Goal: Submit feedback/report problem: Submit feedback/report problem

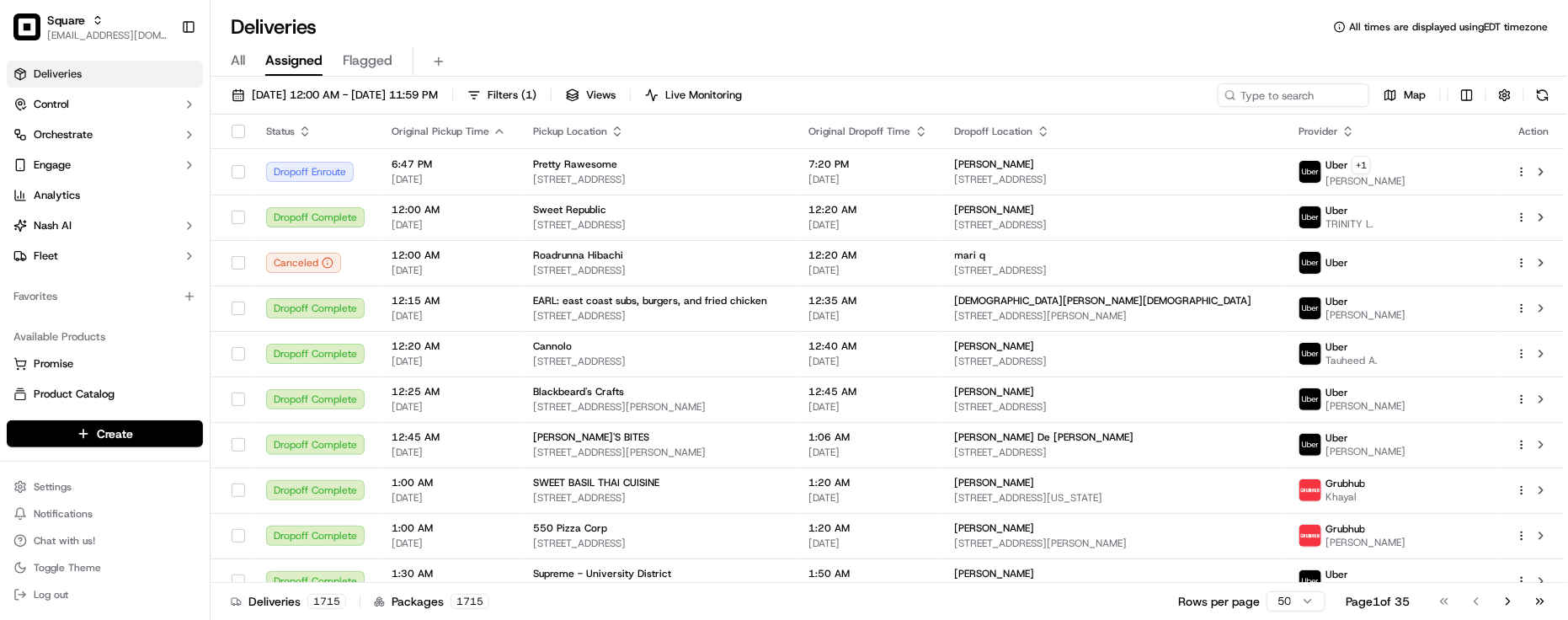
click at [284, 612] on div "Deliveries 1715 Packages 1715 Rows per page 50 Page 1 of 35 Go to first page Go…" at bounding box center [888, 601] width 1357 height 38
click at [104, 203] on link "Analytics" at bounding box center [105, 194] width 196 height 27
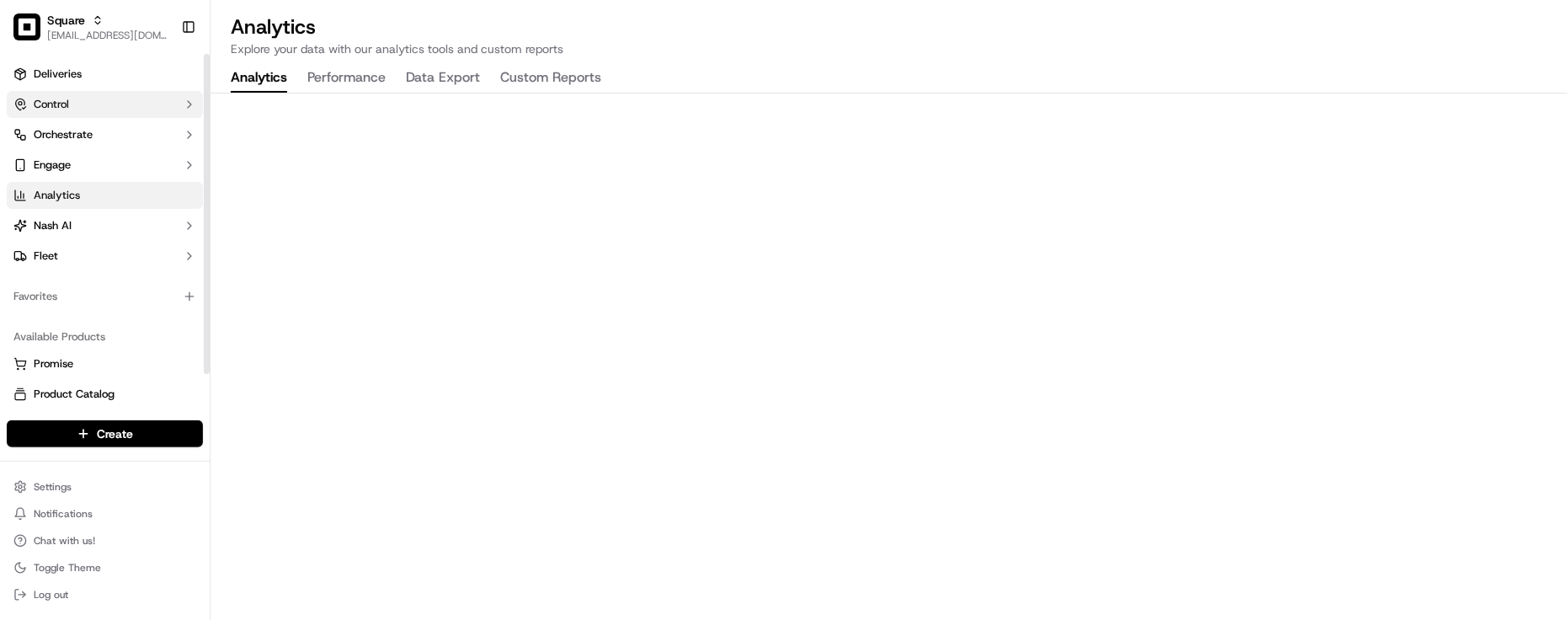
click at [119, 107] on button "Control" at bounding box center [105, 104] width 196 height 27
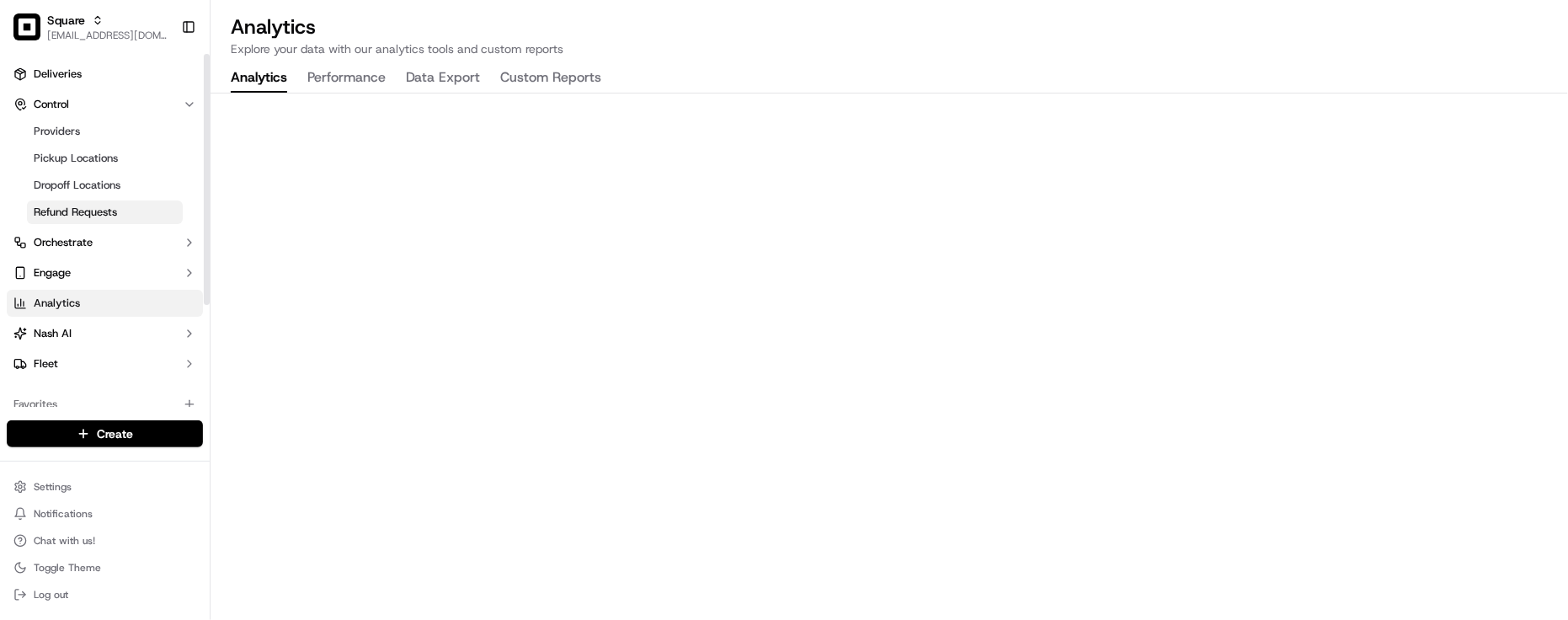
click at [89, 215] on span "Refund Requests" at bounding box center [75, 211] width 83 height 15
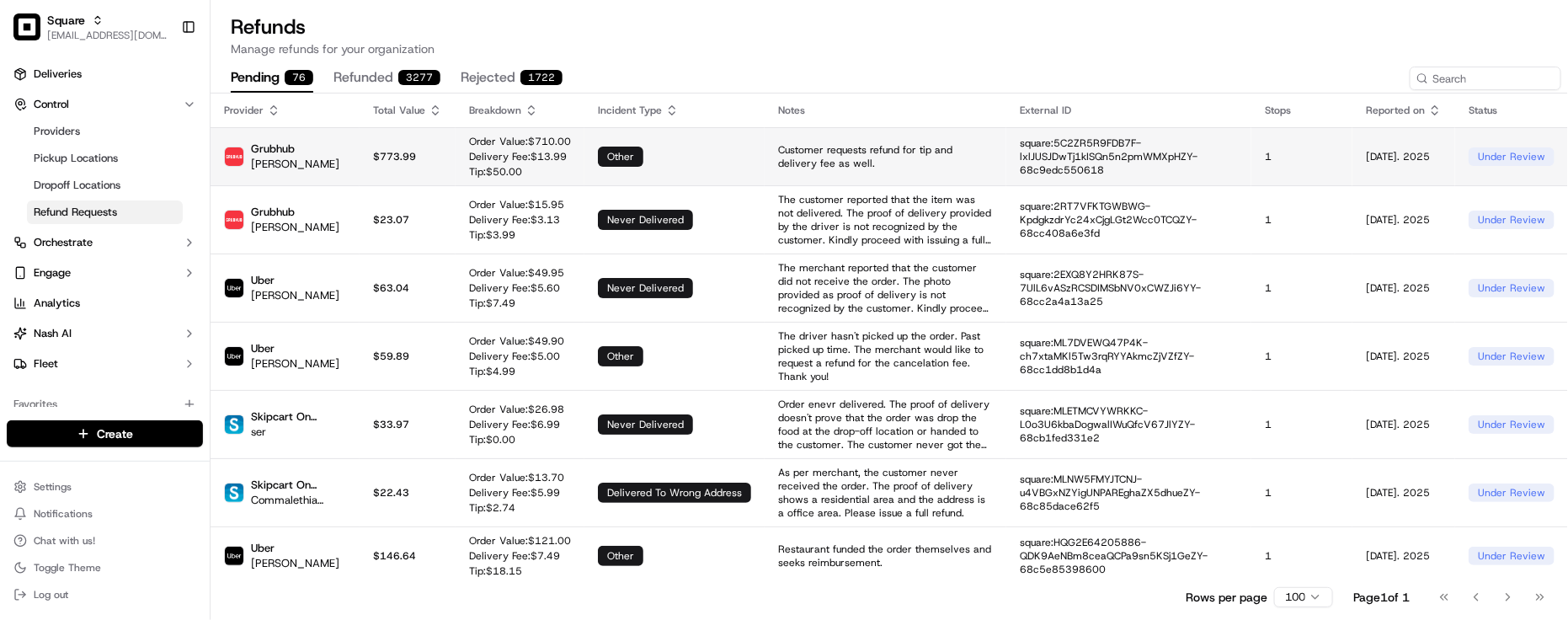
click at [668, 166] on td "other" at bounding box center [674, 156] width 181 height 58
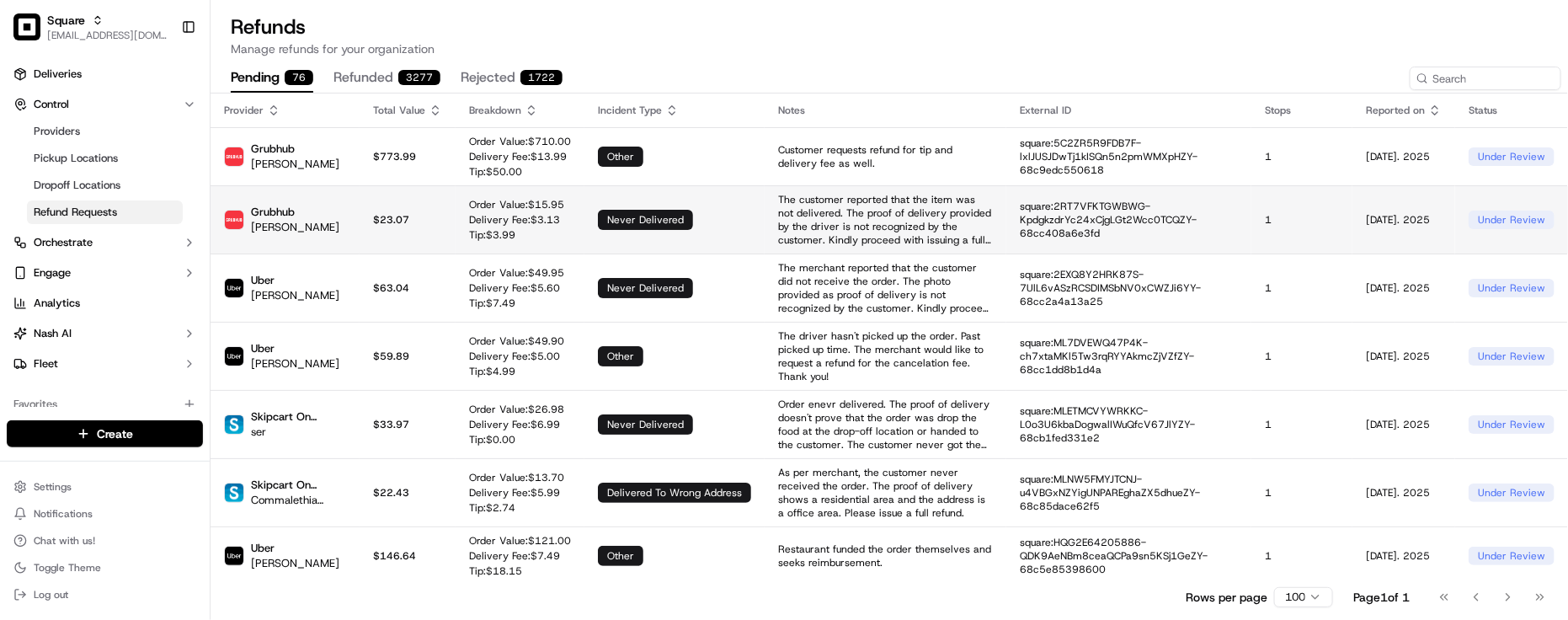
click at [600, 245] on td "never delivered" at bounding box center [674, 219] width 181 height 68
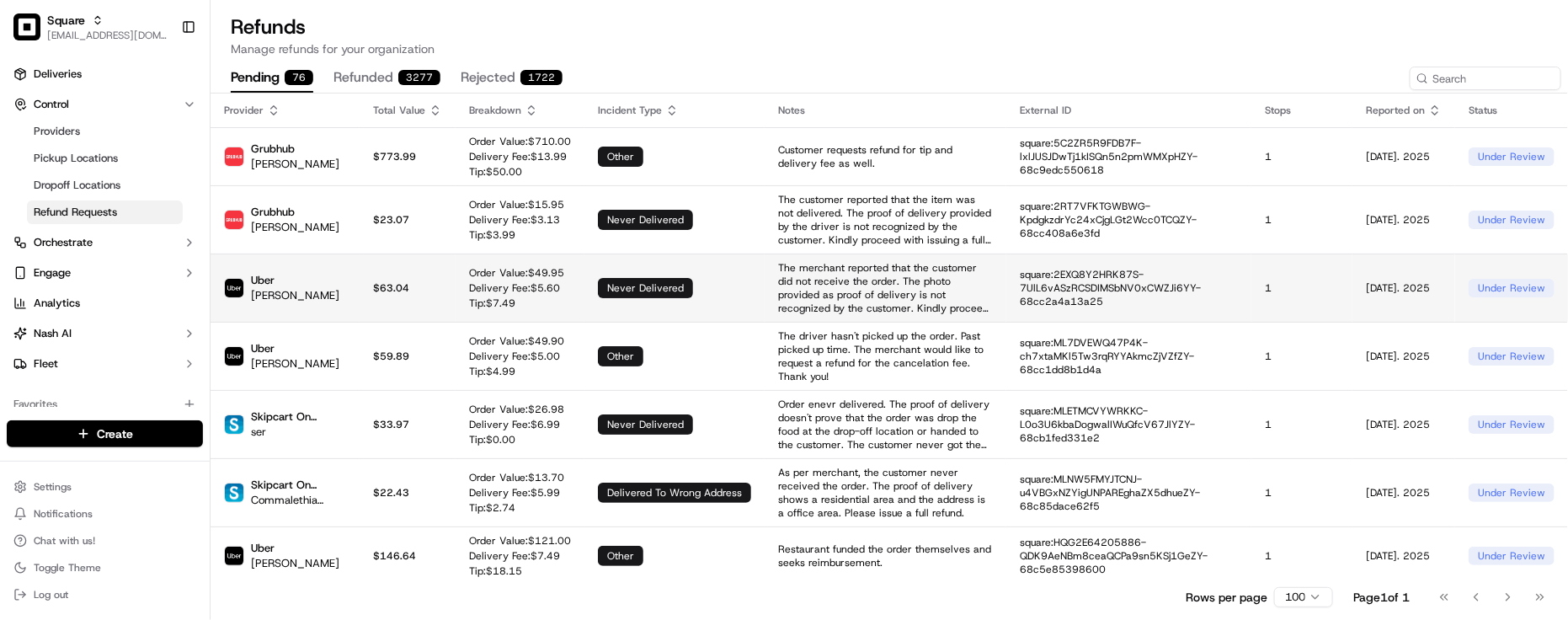
click at [599, 284] on div "never delivered" at bounding box center [645, 288] width 95 height 20
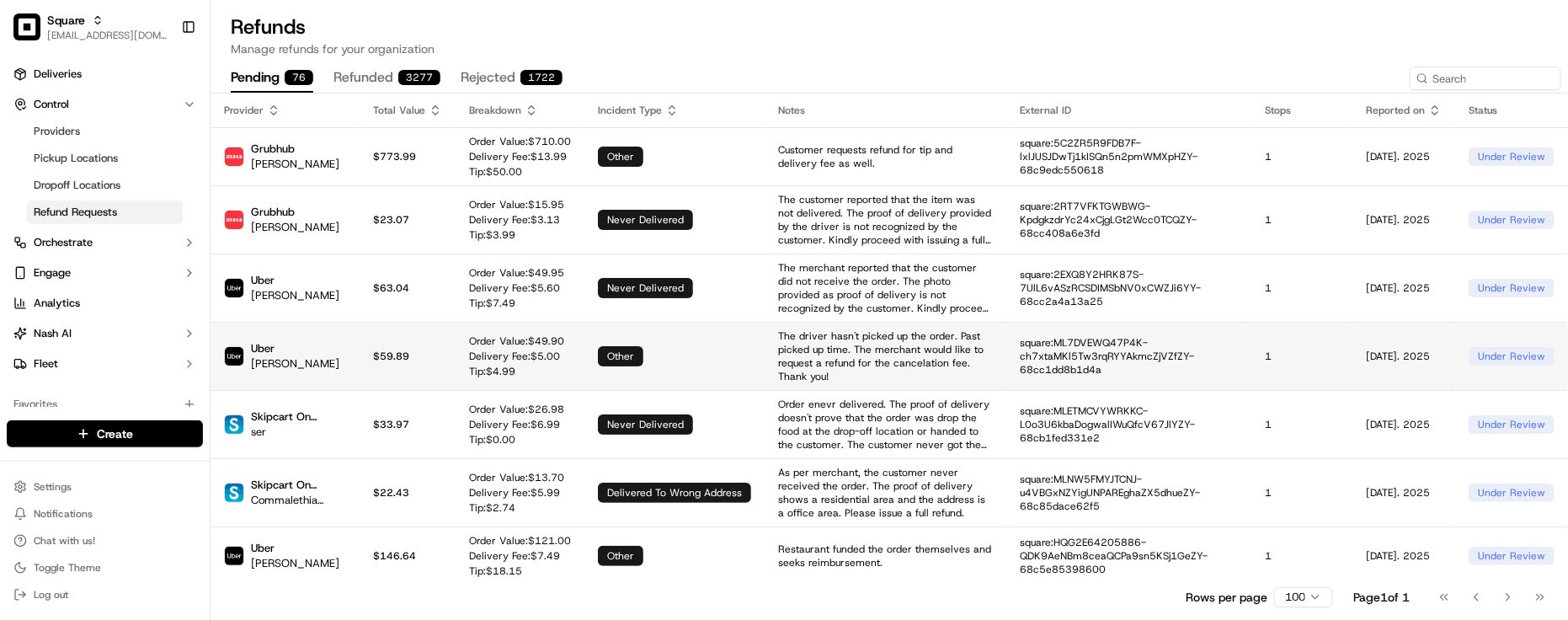
click at [603, 347] on div "other" at bounding box center [621, 356] width 45 height 20
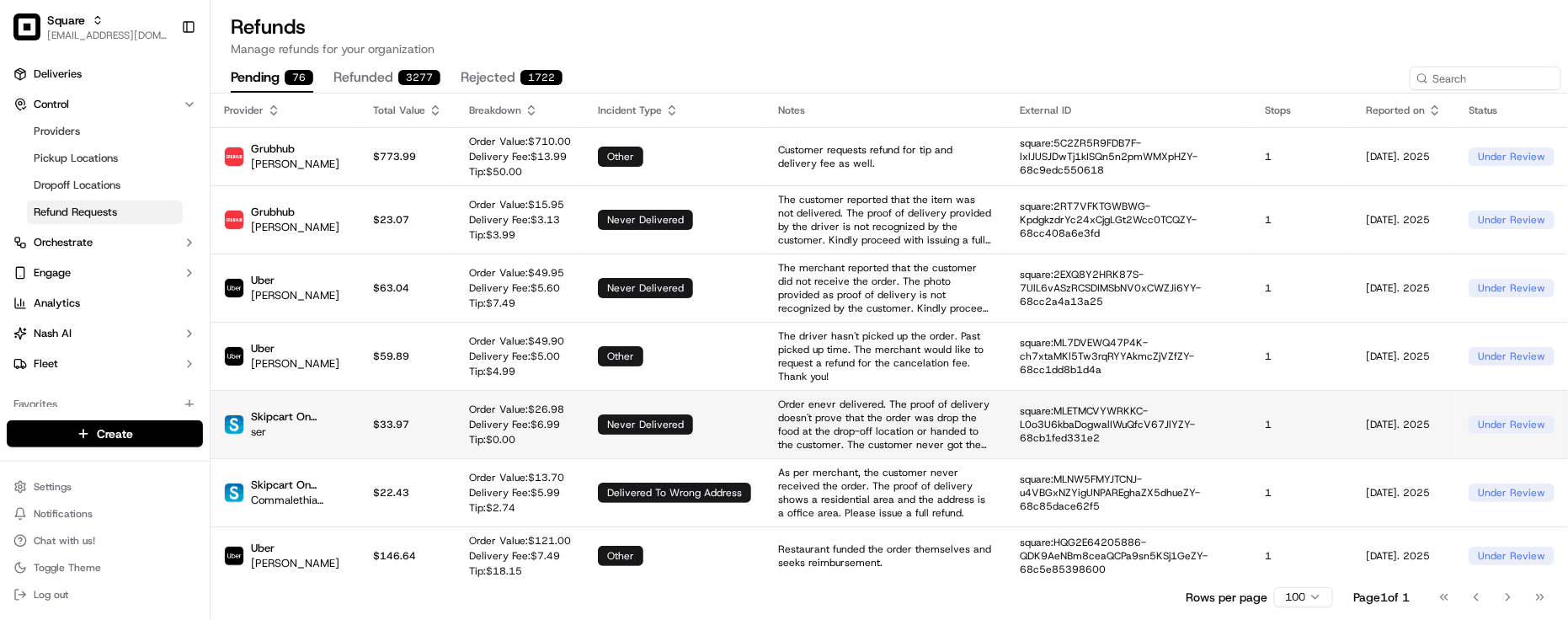
click at [598, 422] on div "never delivered" at bounding box center [645, 425] width 95 height 20
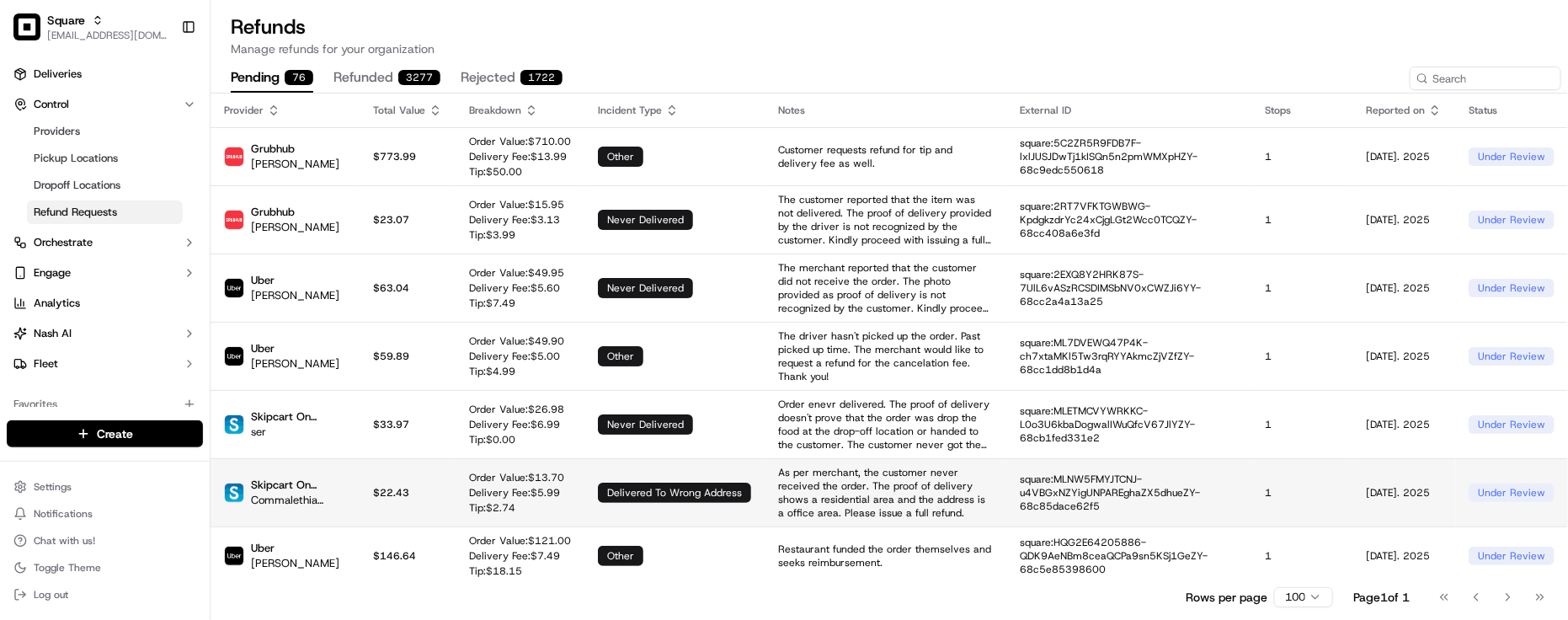
click at [600, 483] on div "delivered to wrong address" at bounding box center [674, 493] width 153 height 20
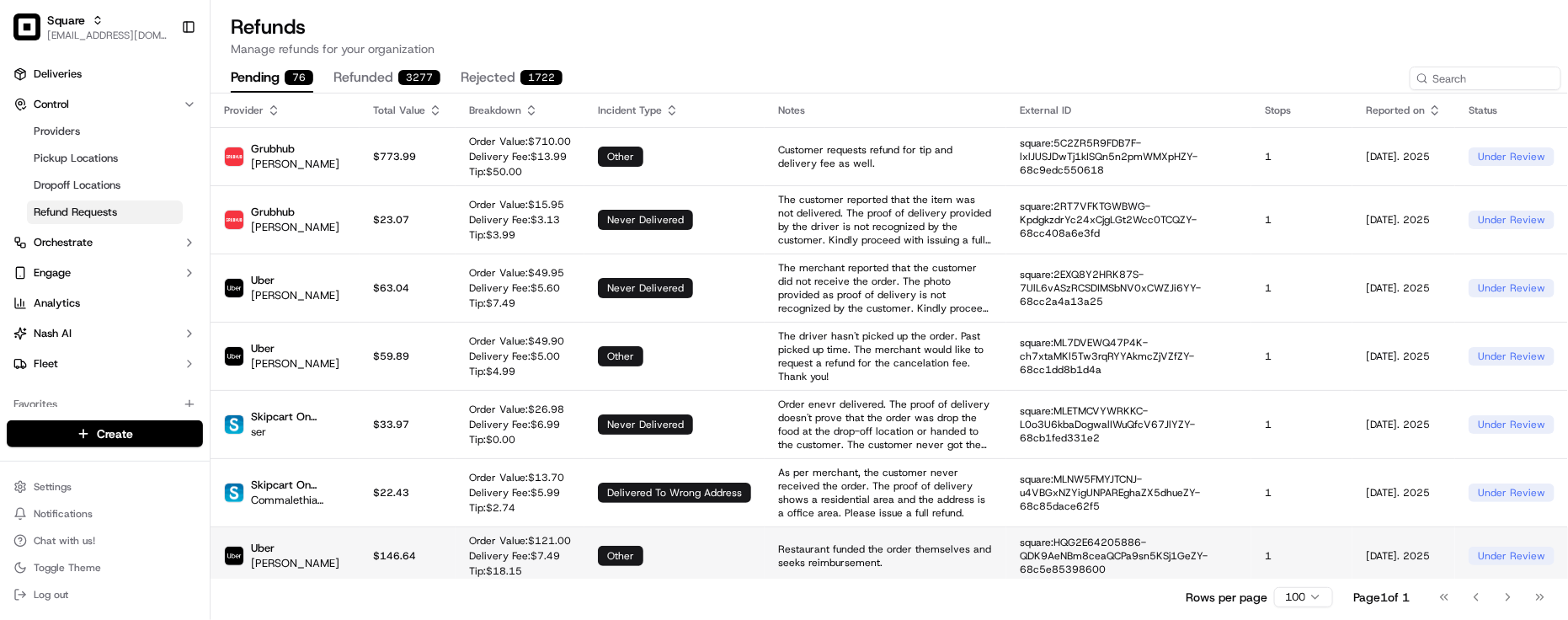
click at [616, 549] on div "other" at bounding box center [621, 556] width 45 height 20
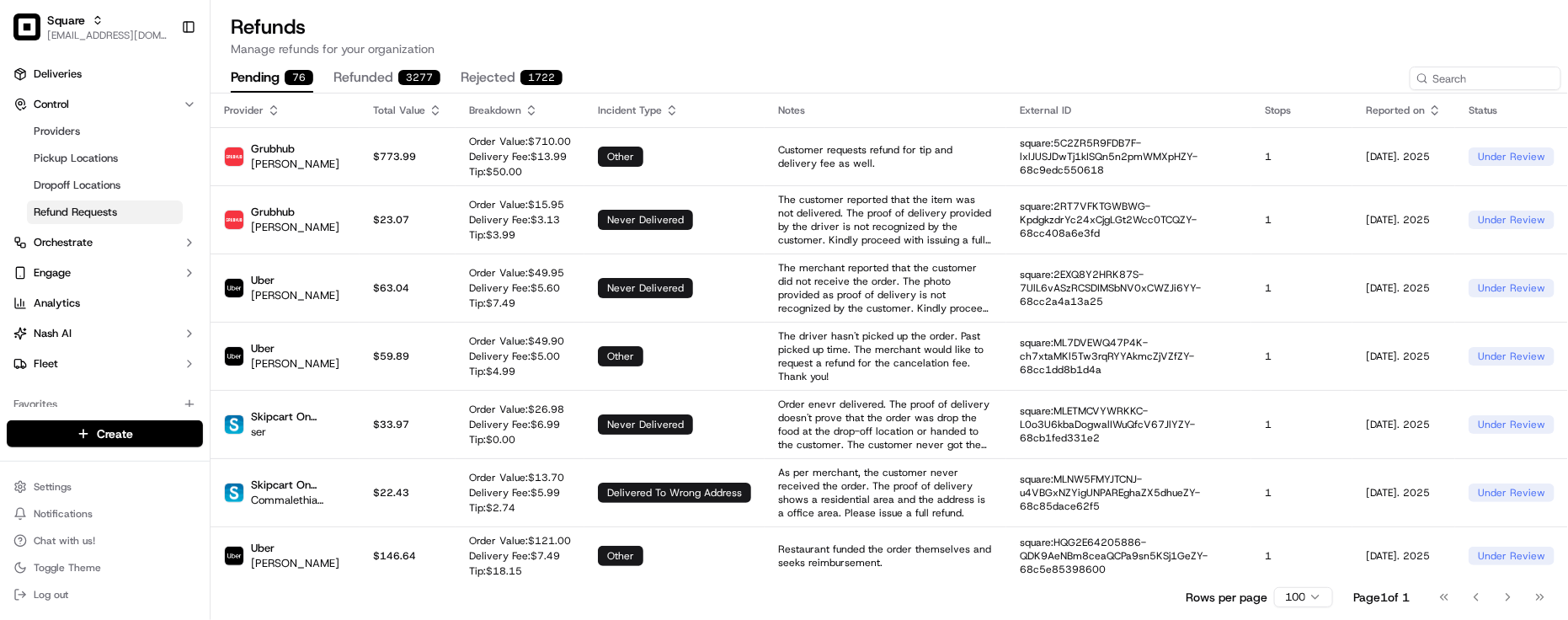
scroll to position [210, 0]
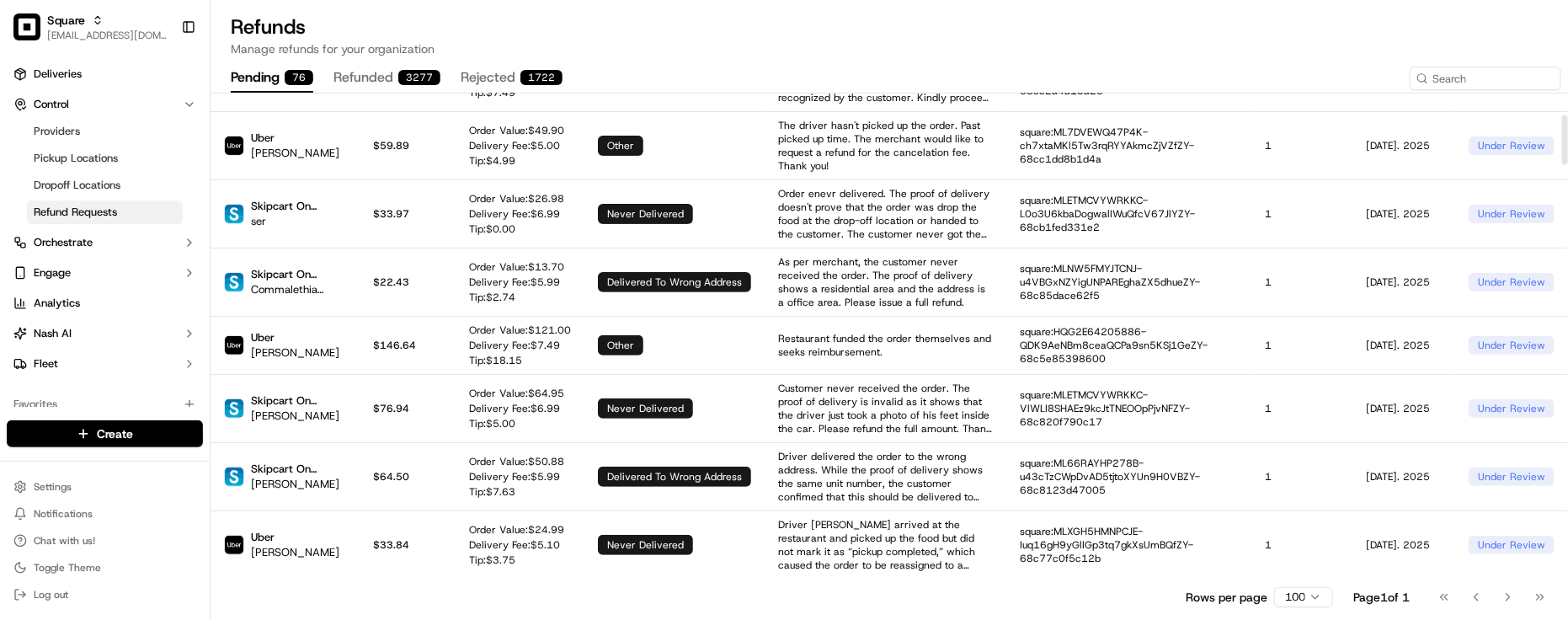
click at [368, 61] on div "Refunds Manage refunds for your organization pending 76 refunded 3277 rejected …" at bounding box center [888, 308] width 1357 height 616
click at [362, 72] on button "refunded 3277" at bounding box center [387, 78] width 107 height 29
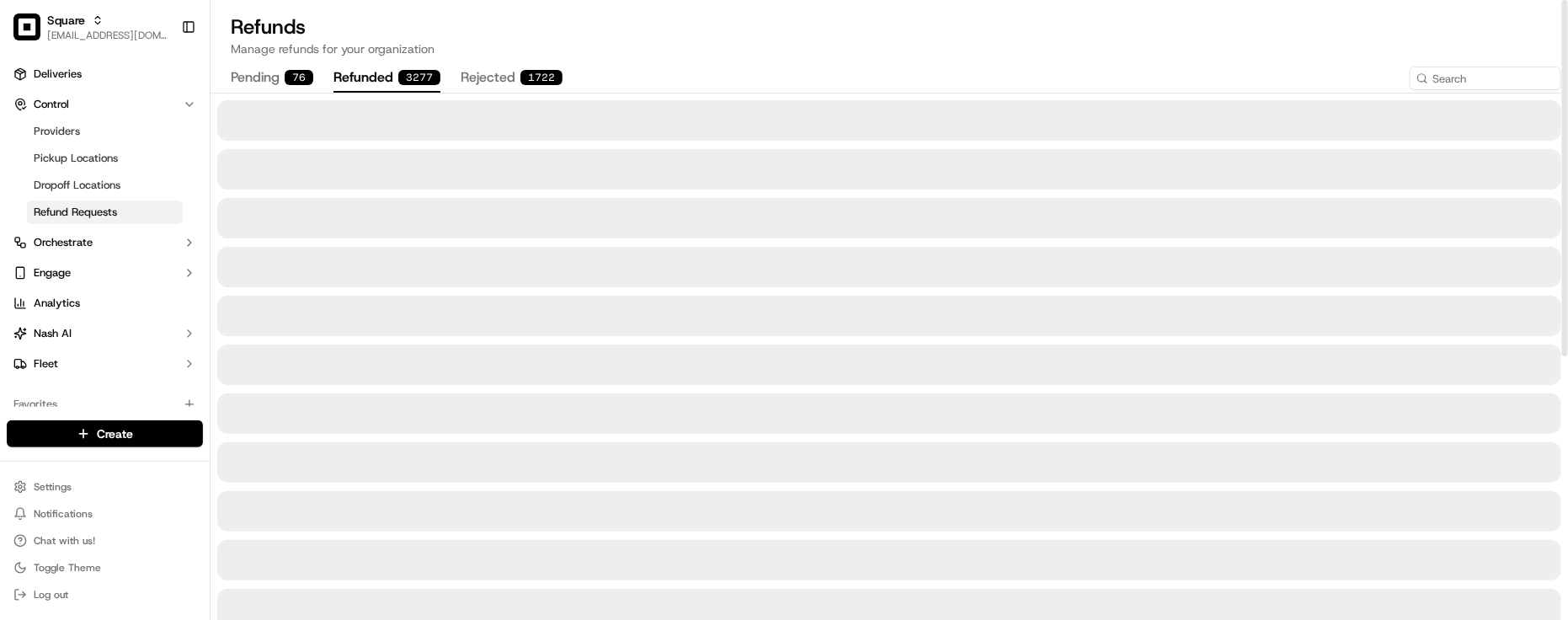
click at [785, 61] on div "Refunds Manage refunds for your organization pending 76 refunded 3277 rejected …" at bounding box center [888, 539] width 1357 height 1079
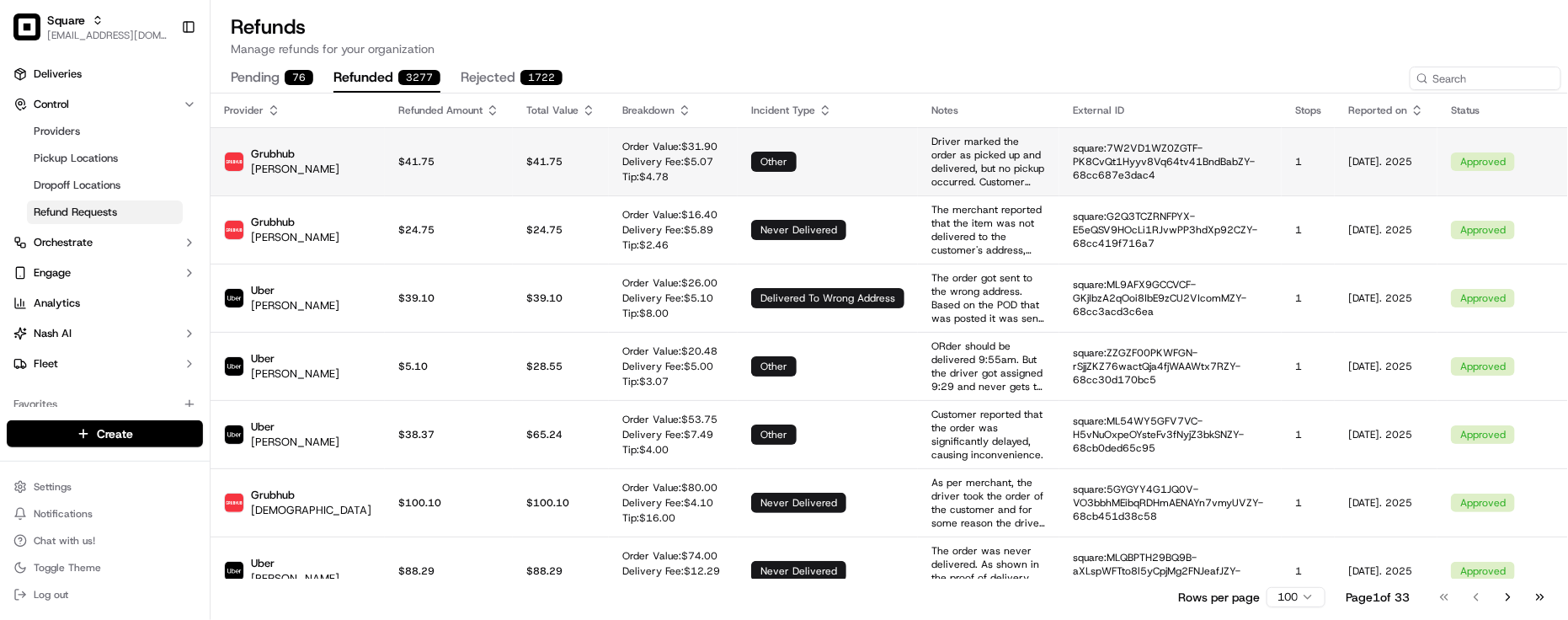
click at [751, 153] on div "other" at bounding box center [774, 162] width 45 height 20
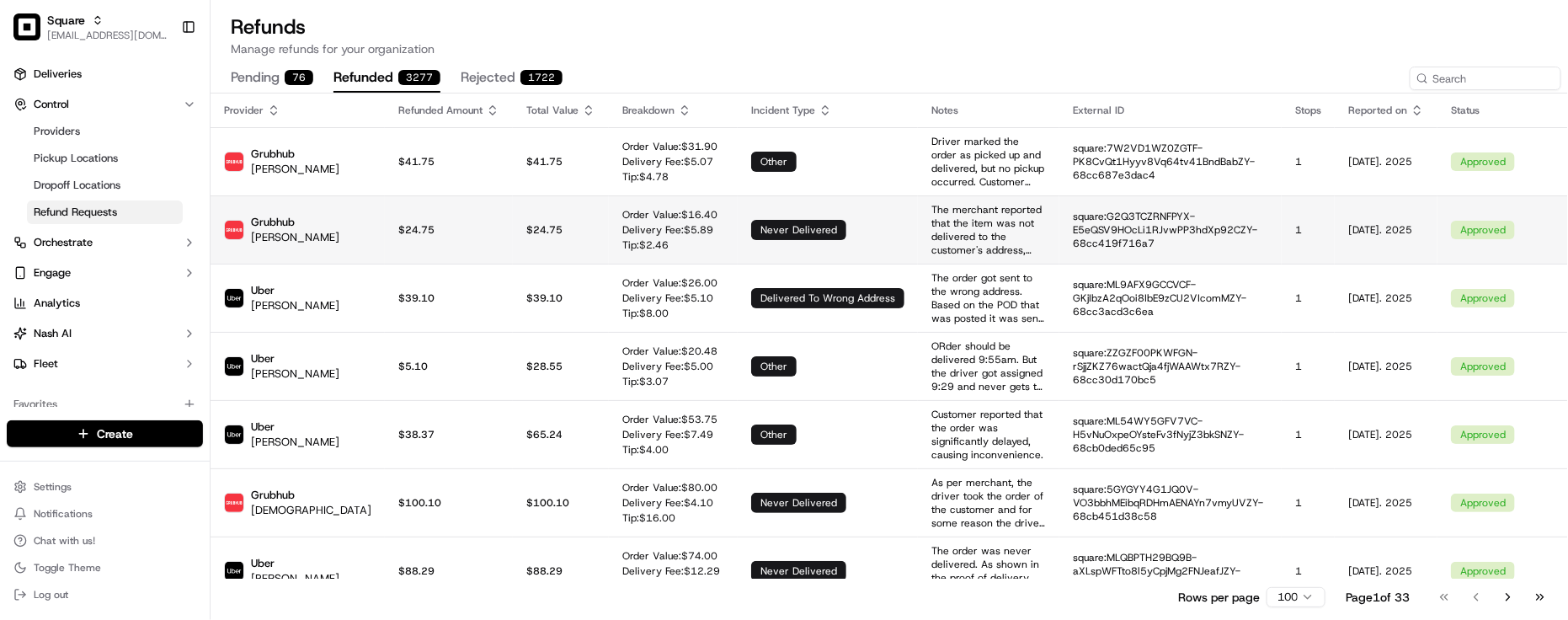
click at [737, 209] on td "never delivered" at bounding box center [827, 229] width 181 height 68
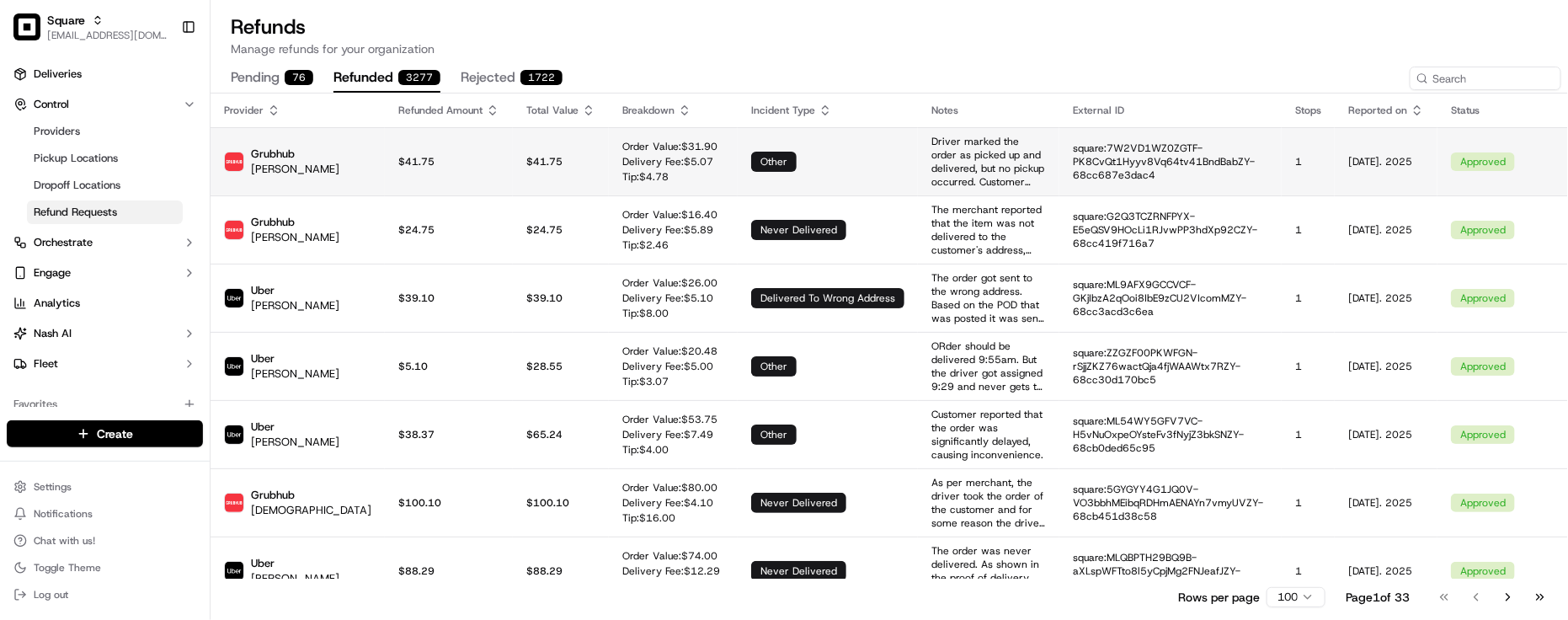
click at [737, 187] on td "other" at bounding box center [827, 161] width 181 height 68
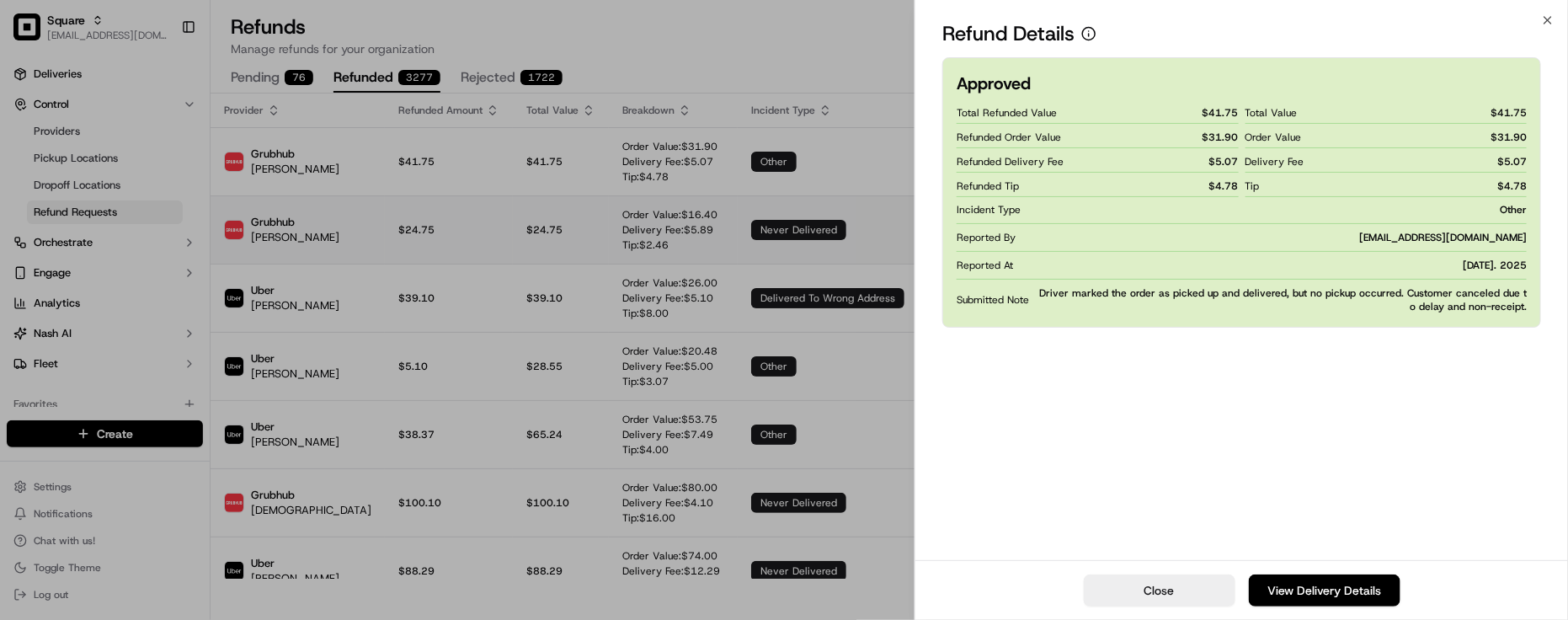
drag, startPoint x: 726, startPoint y: 230, endPoint x: 742, endPoint y: 259, distance: 33.1
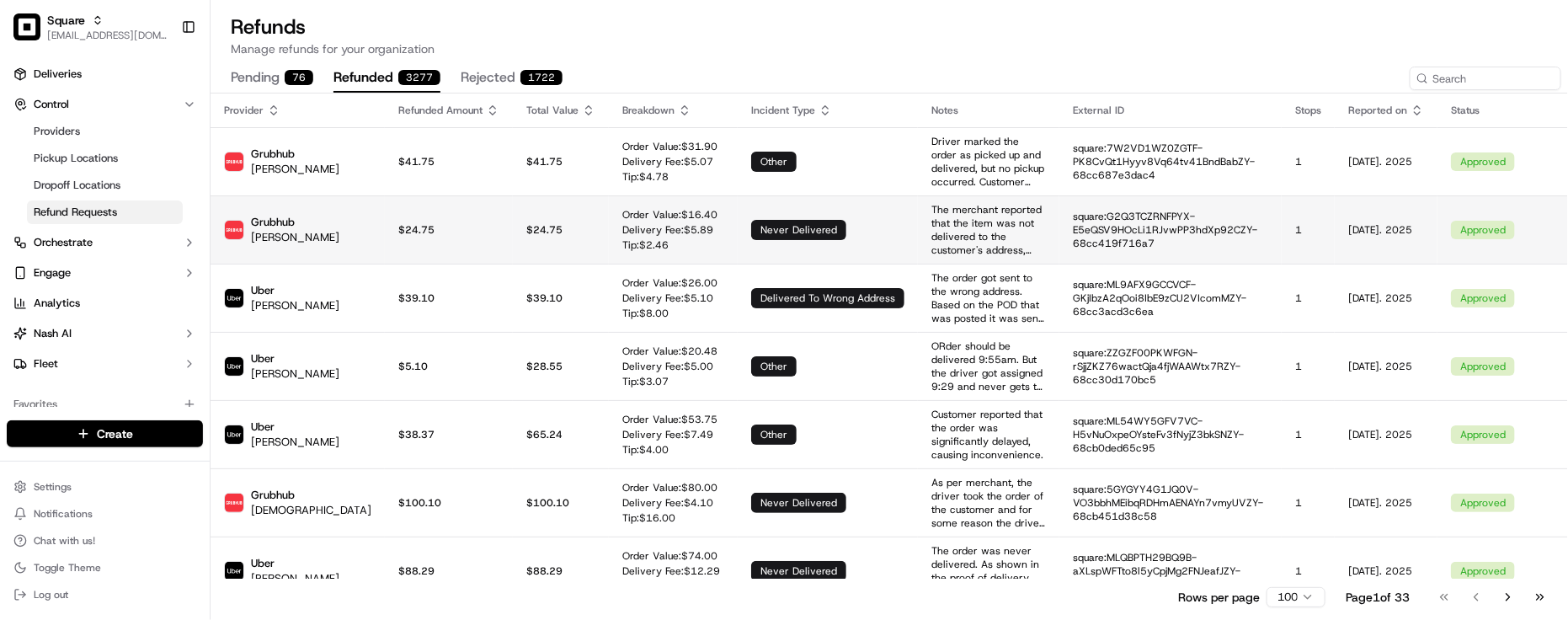
click at [737, 246] on td "never delivered" at bounding box center [827, 229] width 181 height 68
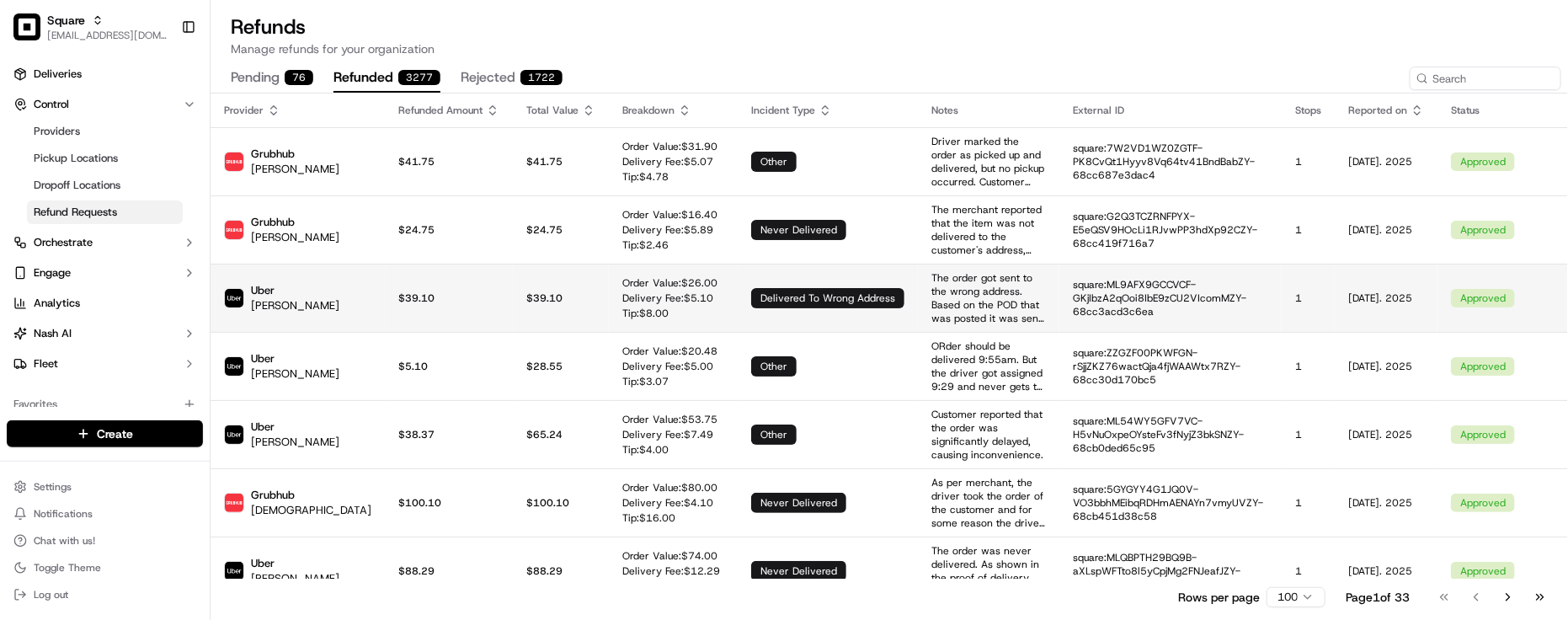
click at [751, 291] on div "delivered to wrong address" at bounding box center [827, 298] width 153 height 20
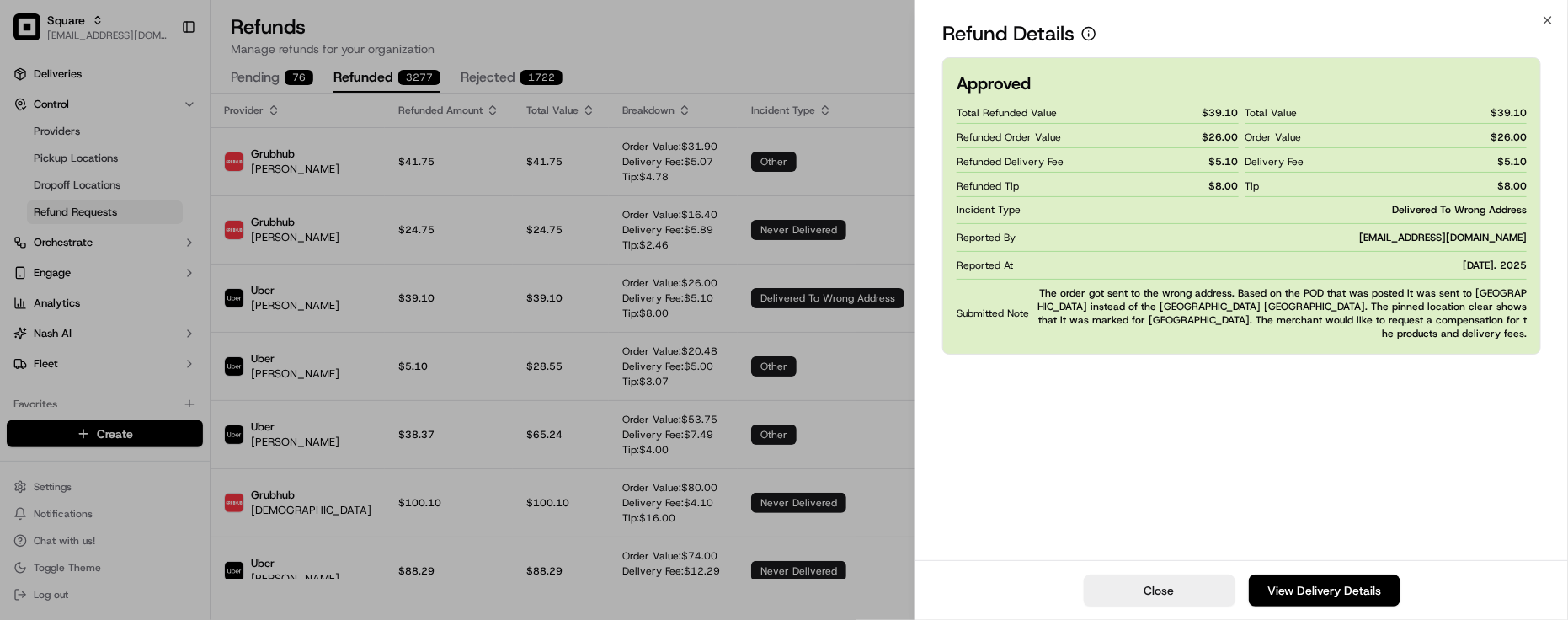
click at [1228, 406] on div "Approved Total Refunded Value $ 39.10 Refunded Order Value $ 26.00 Refunded Del…" at bounding box center [1241, 307] width 652 height 506
click at [1363, 430] on div "Approved Total Refunded Value $ 39.10 Refunded Order Value $ 26.00 Refunded Del…" at bounding box center [1241, 307] width 652 height 506
click at [1363, 431] on div "Approved Total Refunded Value $ 39.10 Refunded Order Value $ 26.00 Refunded Del…" at bounding box center [1241, 307] width 652 height 506
click at [1364, 431] on div "Approved Total Refunded Value $ 39.10 Refunded Order Value $ 26.00 Refunded Del…" at bounding box center [1241, 307] width 652 height 506
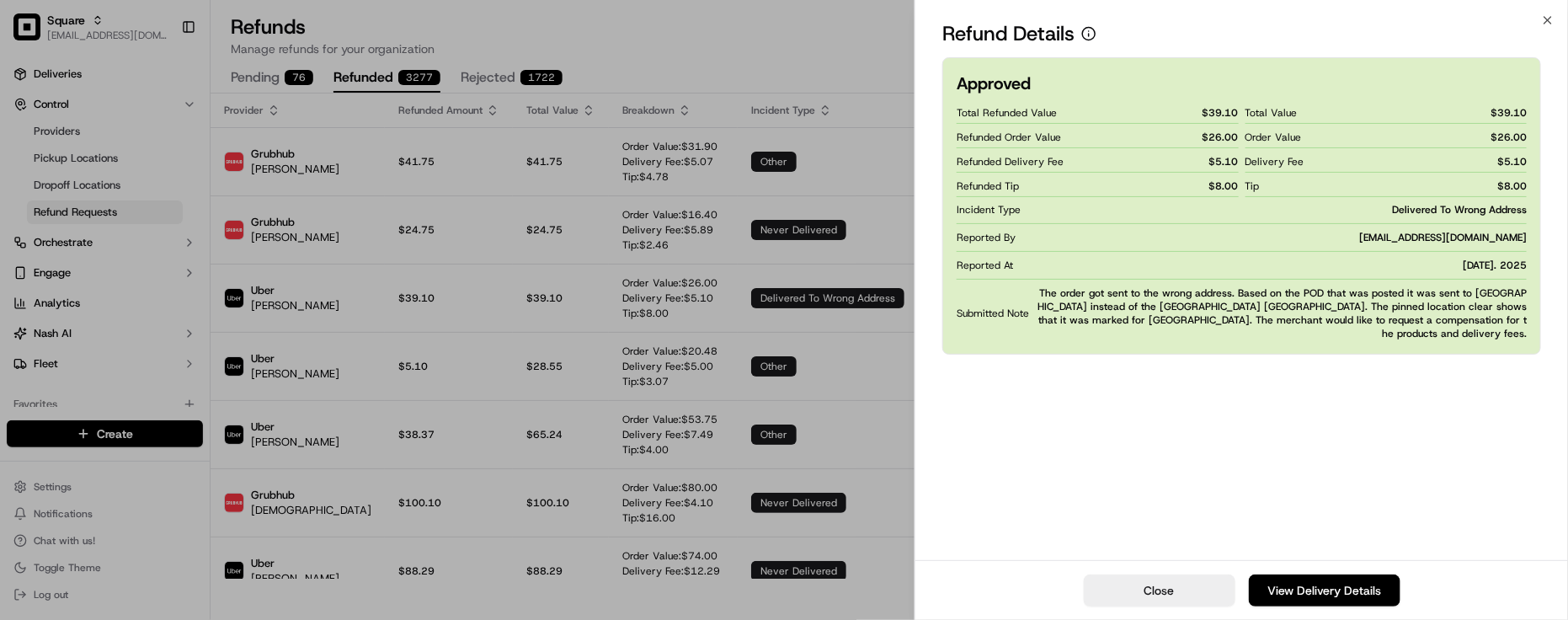
click at [1364, 431] on div "Approved Total Refunded Value $ 39.10 Refunded Order Value $ 26.00 Refunded Del…" at bounding box center [1241, 307] width 652 height 506
click at [1277, 352] on div "Approved Total Refunded Value $ 39.10 Refunded Order Value $ 26.00 Refunded Del…" at bounding box center [1241, 205] width 599 height 297
click at [1269, 359] on div "Approved Total Refunded Value $ 39.10 Refunded Order Value $ 26.00 Refunded Del…" at bounding box center [1241, 307] width 652 height 506
click at [1274, 389] on div "Approved Total Refunded Value $ 39.10 Refunded Order Value $ 26.00 Refunded Del…" at bounding box center [1241, 307] width 652 height 506
click at [1274, 388] on div "Approved Total Refunded Value $ 39.10 Refunded Order Value $ 26.00 Refunded Del…" at bounding box center [1241, 307] width 652 height 506
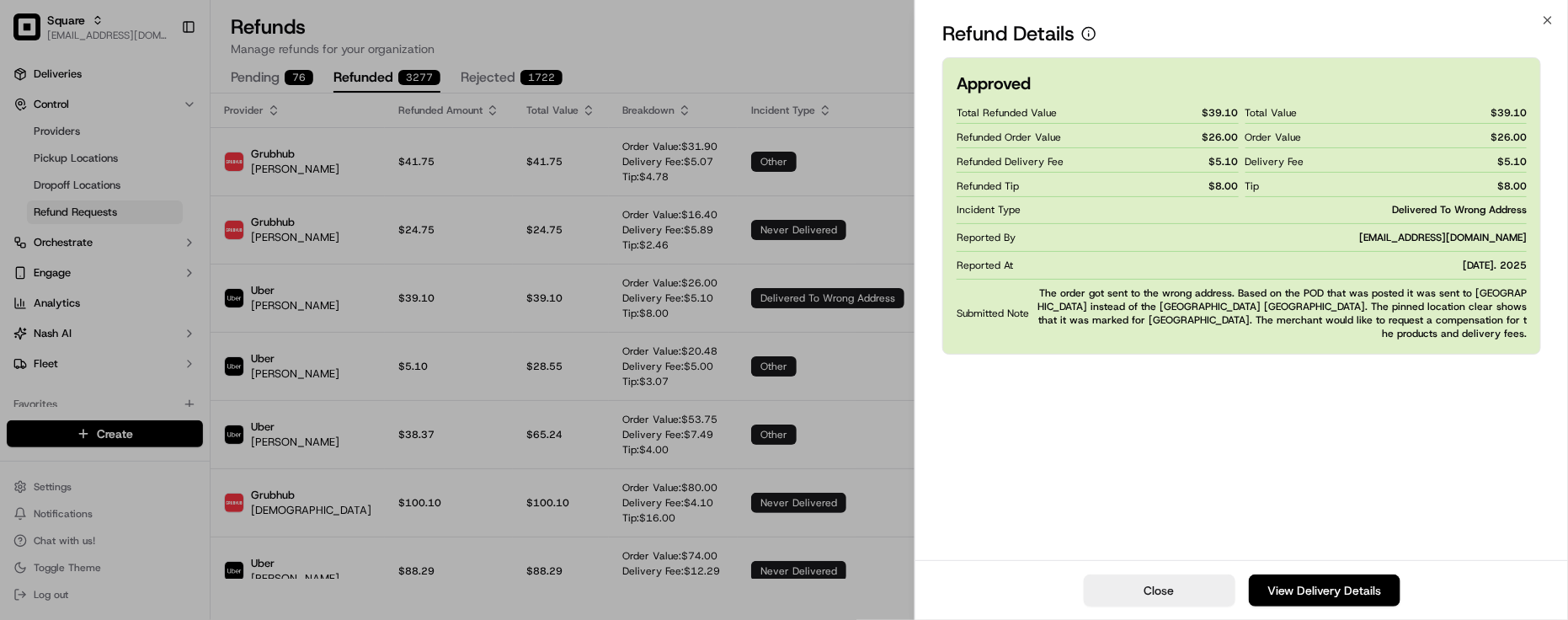
click at [1274, 388] on div "Approved Total Refunded Value $ 39.10 Refunded Order Value $ 26.00 Refunded Del…" at bounding box center [1241, 307] width 652 height 506
drag, startPoint x: 1546, startPoint y: 24, endPoint x: 732, endPoint y: 43, distance: 814.2
click at [1546, 26] on icon "button" at bounding box center [1548, 21] width 14 height 14
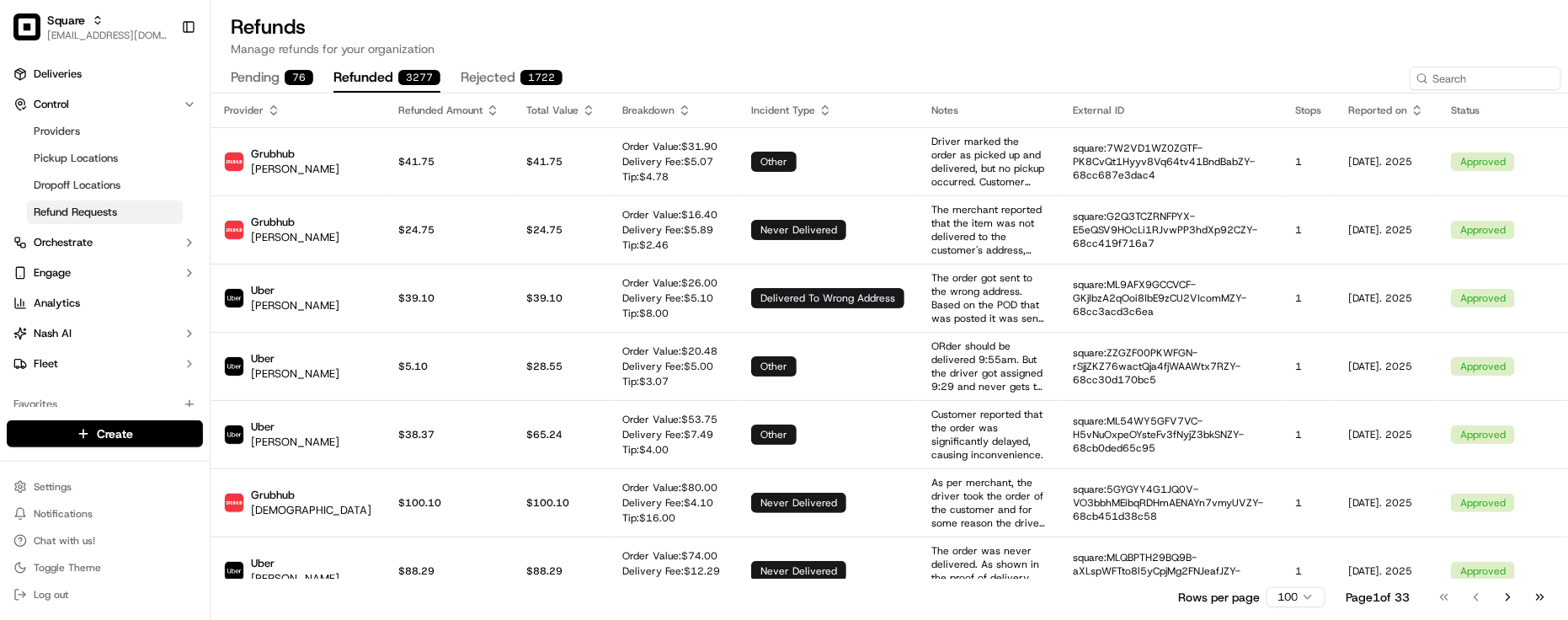
click at [730, 43] on p "Manage refunds for your organization" at bounding box center [889, 48] width 1317 height 17
click at [385, 15] on h1 "Refunds" at bounding box center [889, 27] width 1317 height 27
click at [639, 24] on h1 "Refunds" at bounding box center [889, 27] width 1317 height 27
click at [72, 81] on span "Deliveries" at bounding box center [57, 73] width 48 height 15
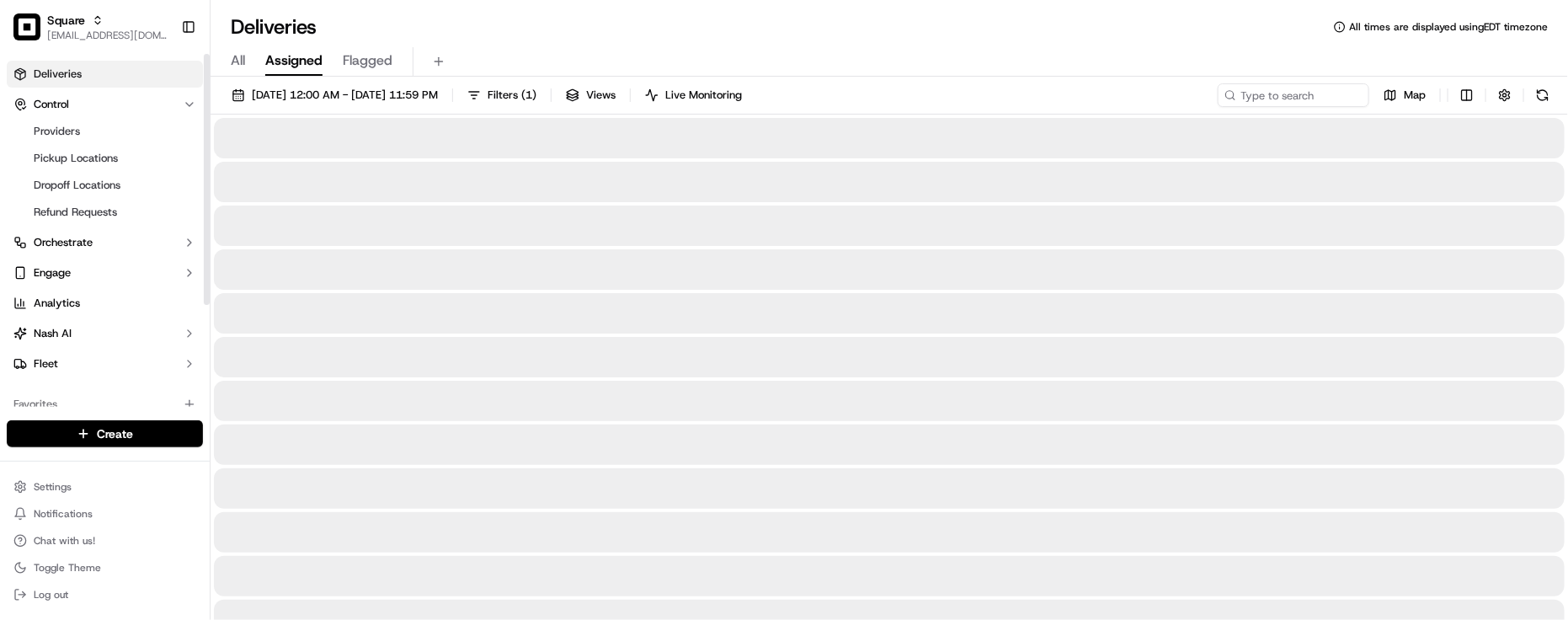
click at [713, 43] on div "All Assigned Flagged" at bounding box center [888, 58] width 1357 height 37
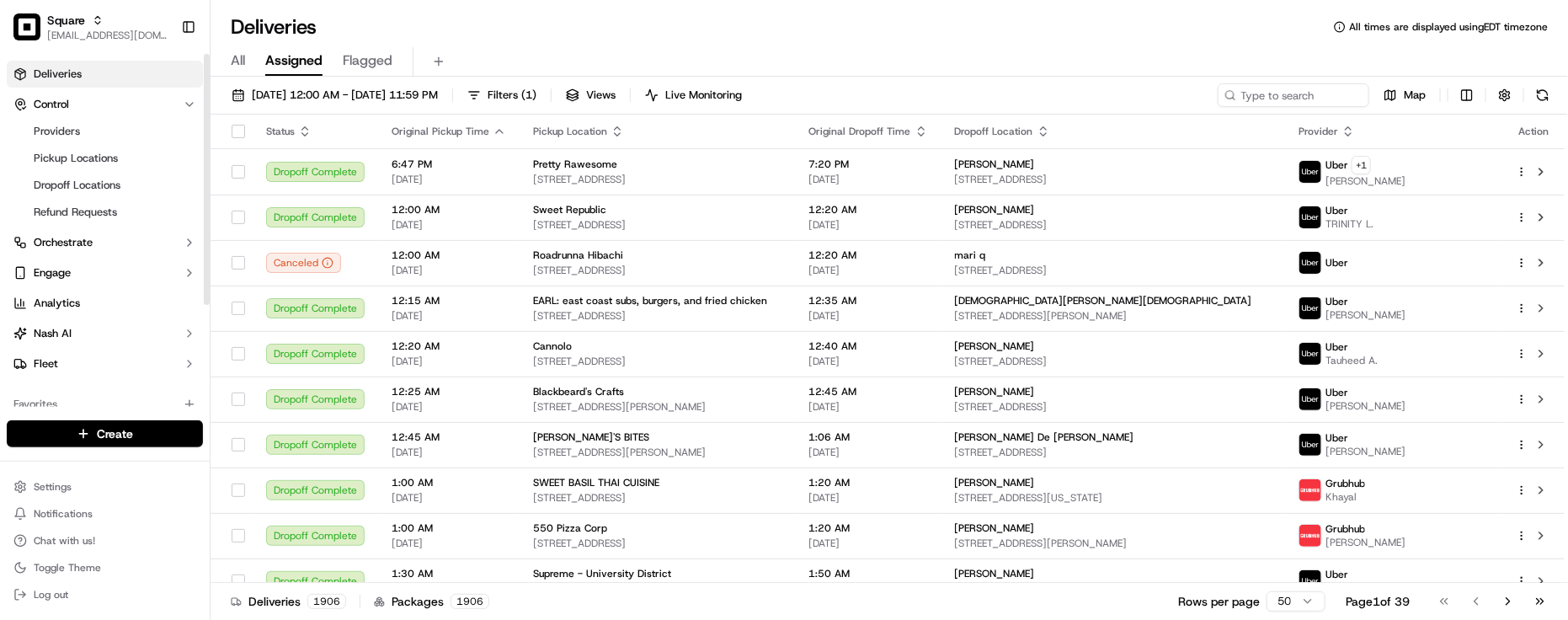
click at [17, 399] on div "Favorites" at bounding box center [105, 404] width 196 height 27
click at [657, 28] on div "Deliveries All times are displayed using EDT timezone" at bounding box center [888, 27] width 1357 height 27
click at [95, 393] on div "Favorites" at bounding box center [105, 404] width 196 height 27
click at [120, 95] on button "Control" at bounding box center [105, 104] width 196 height 27
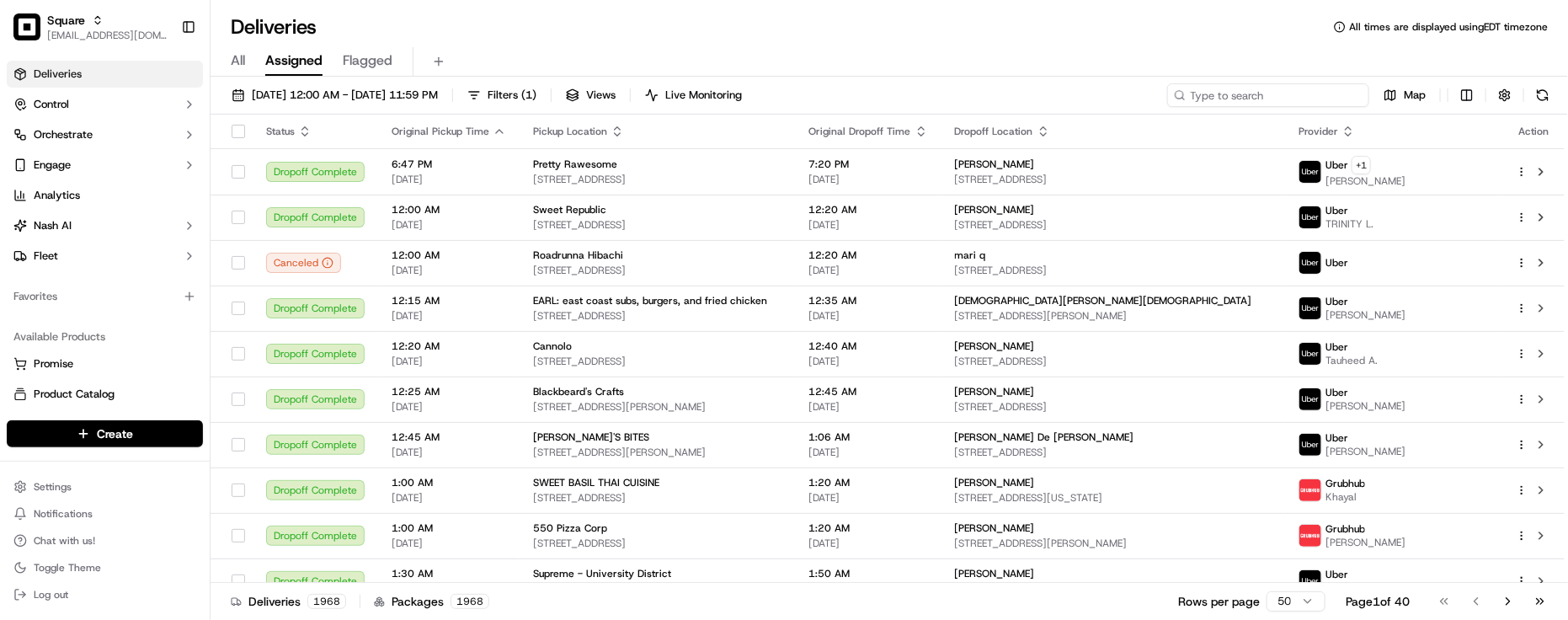
click at [1311, 94] on input at bounding box center [1268, 95] width 202 height 24
paste input "9370580"
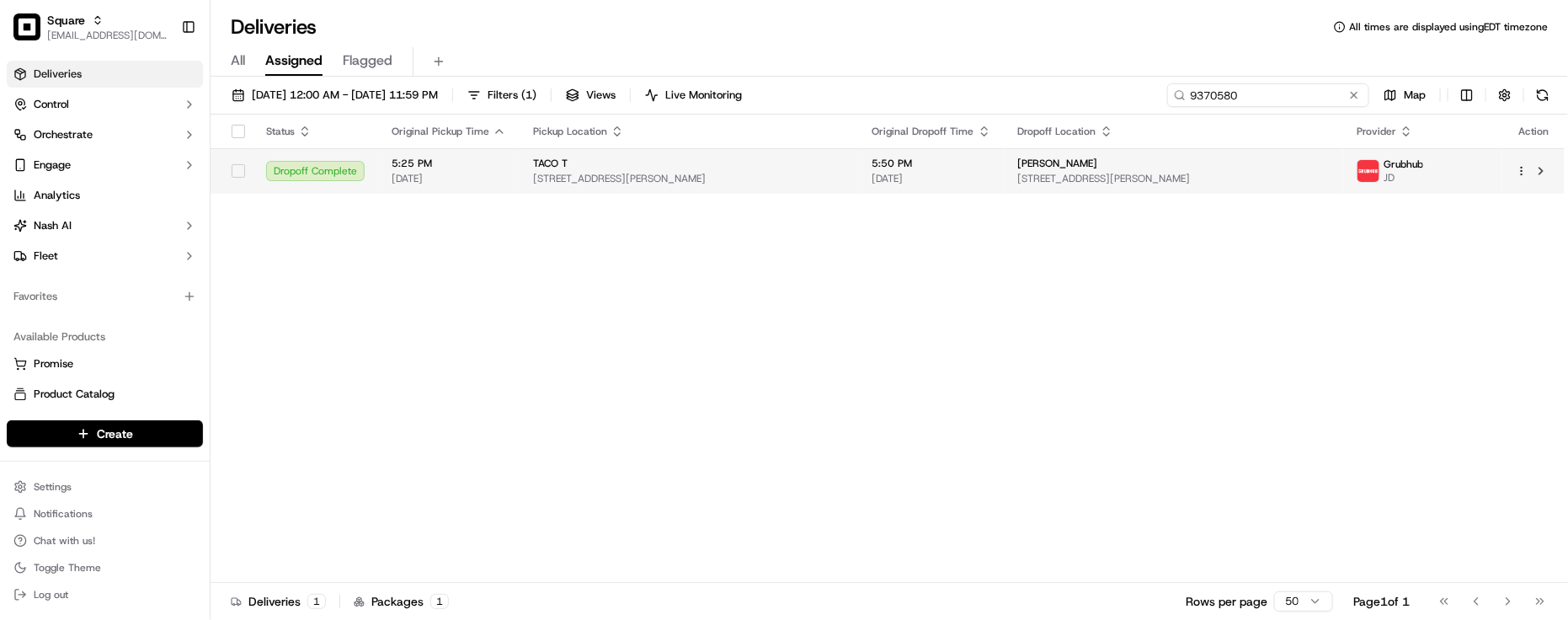
type input "9370580"
click at [935, 175] on span "[DATE]" at bounding box center [932, 179] width 118 height 14
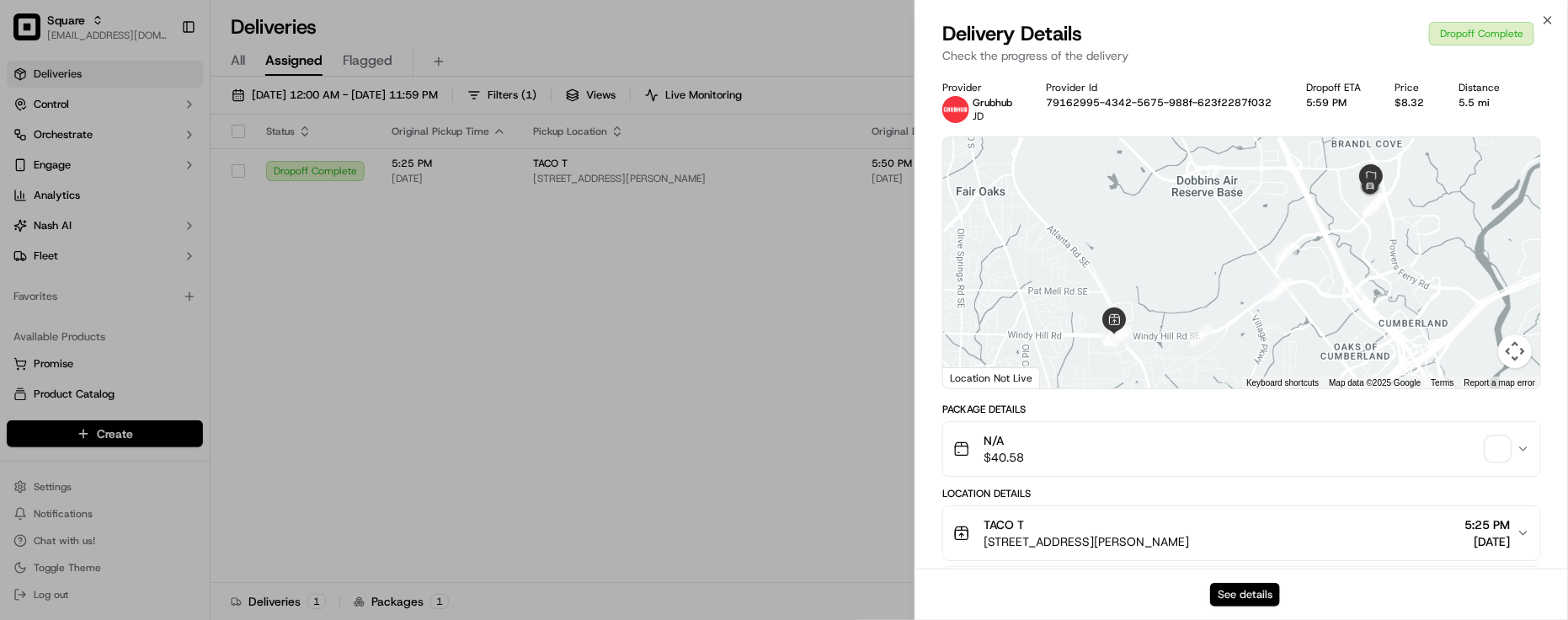
click at [1255, 600] on button "See details" at bounding box center [1244, 594] width 70 height 24
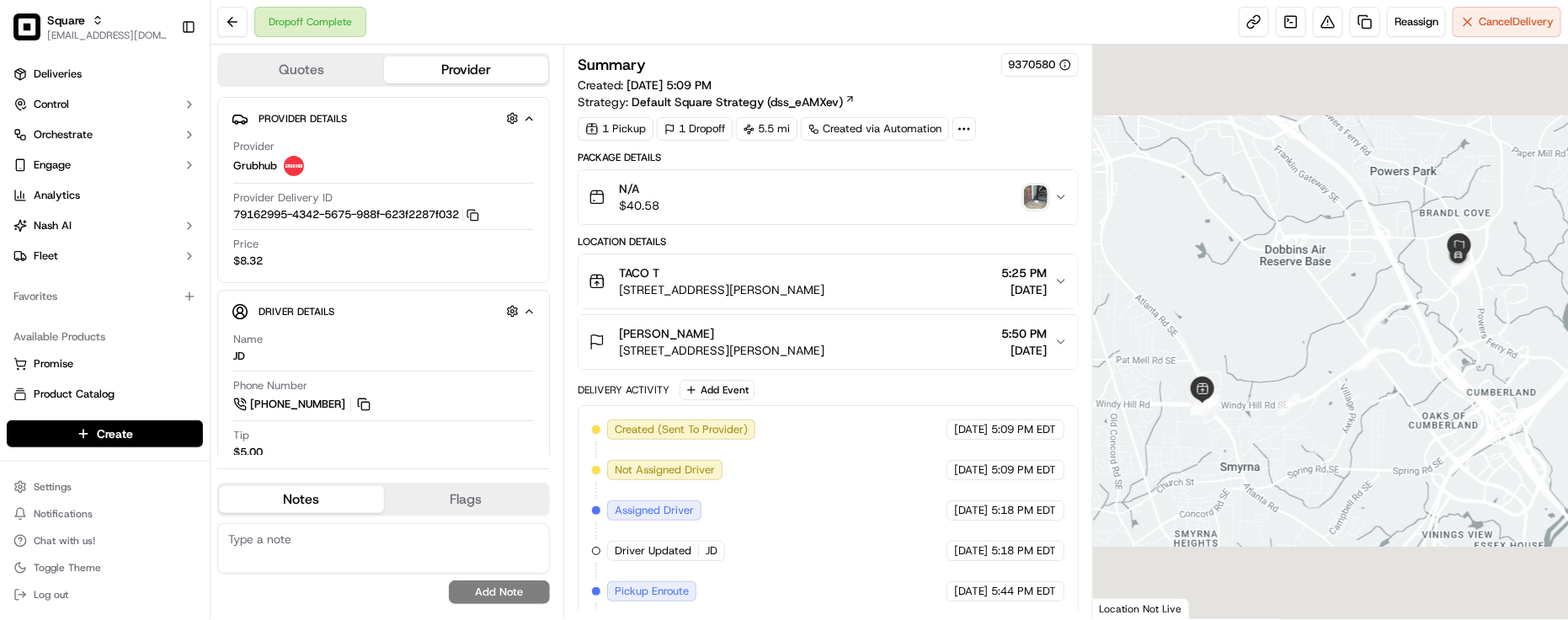
click at [393, 26] on div "Dropoff Complete Reassign Cancel Delivery" at bounding box center [888, 22] width 1357 height 44
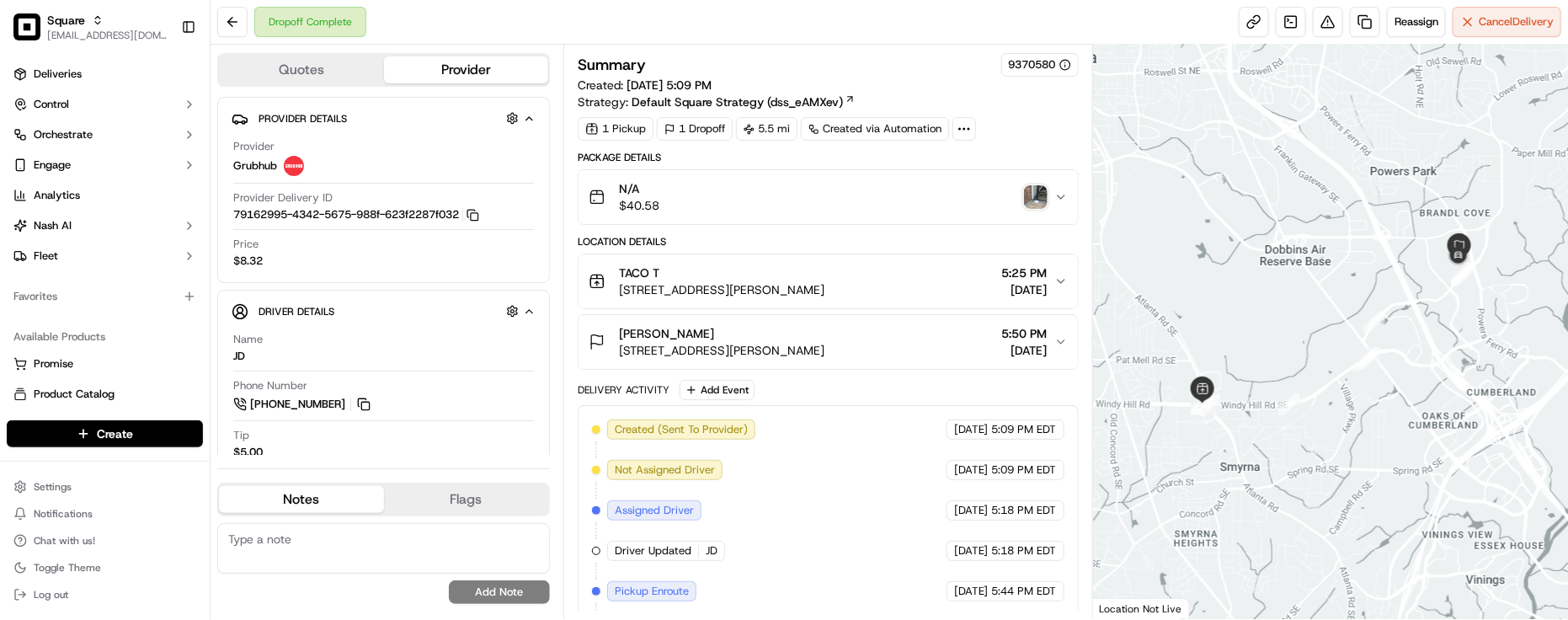
click at [393, 23] on div "Dropoff Complete Reassign Cancel Delivery" at bounding box center [888, 22] width 1357 height 44
click at [1036, 196] on img "button" at bounding box center [1036, 197] width 24 height 24
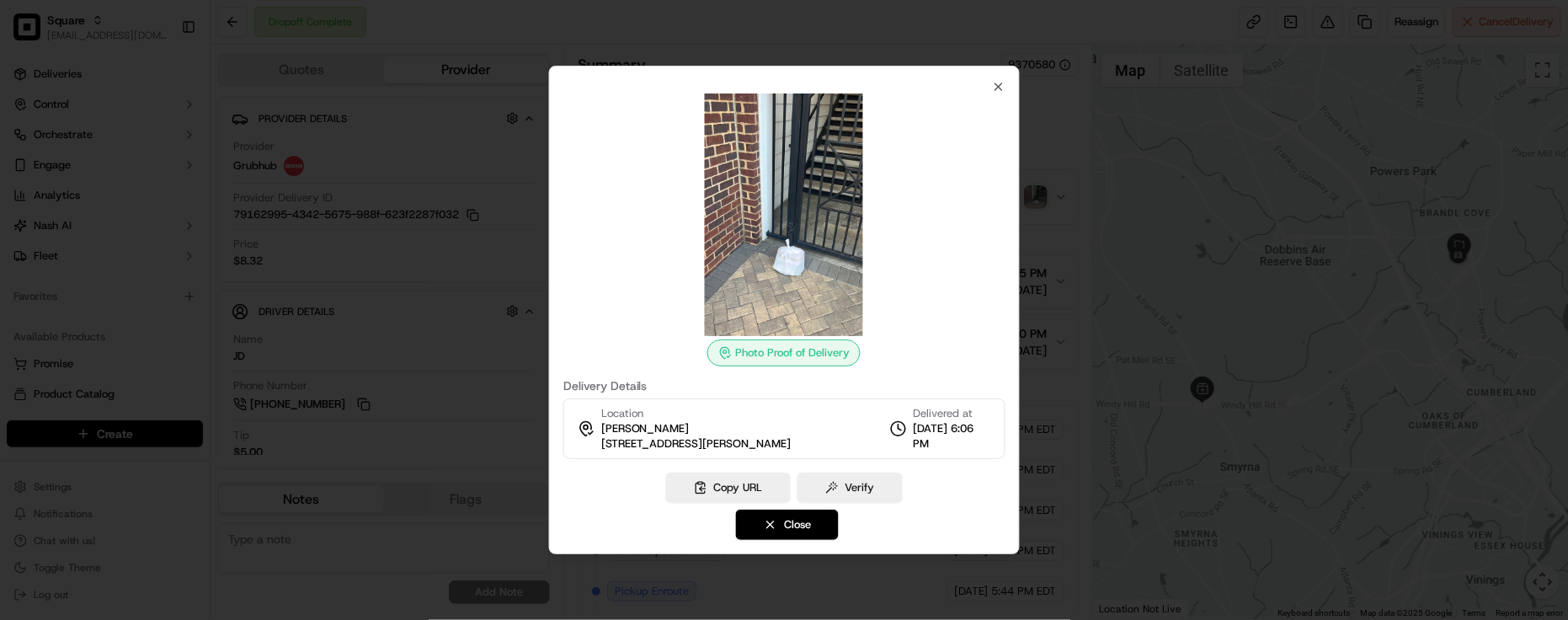
click at [1044, 135] on div at bounding box center [784, 310] width 1568 height 620
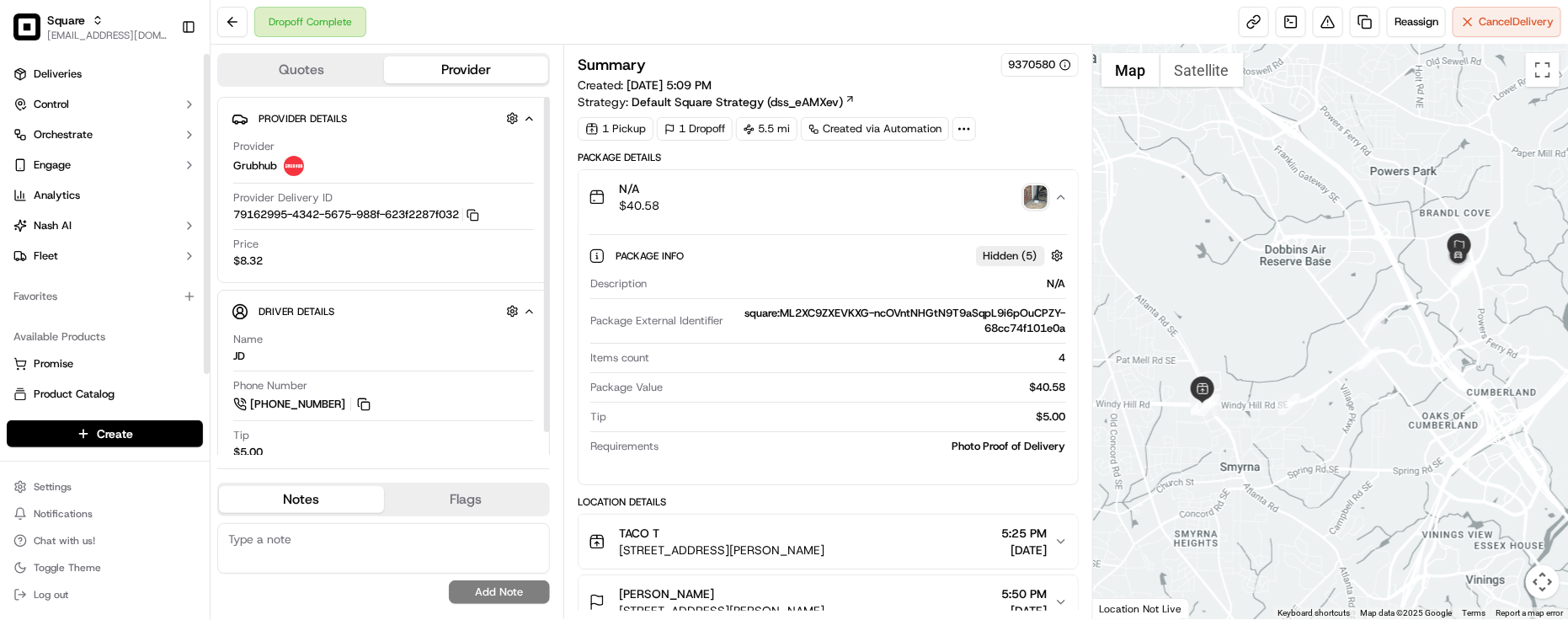
click at [358, 262] on div "Price $8.32" at bounding box center [383, 253] width 301 height 32
click at [809, 405] on div "Description N/A Package External Identifier square:ML2XC9ZXEVKXG-ncOVntNHGtN9T9…" at bounding box center [828, 365] width 480 height 192
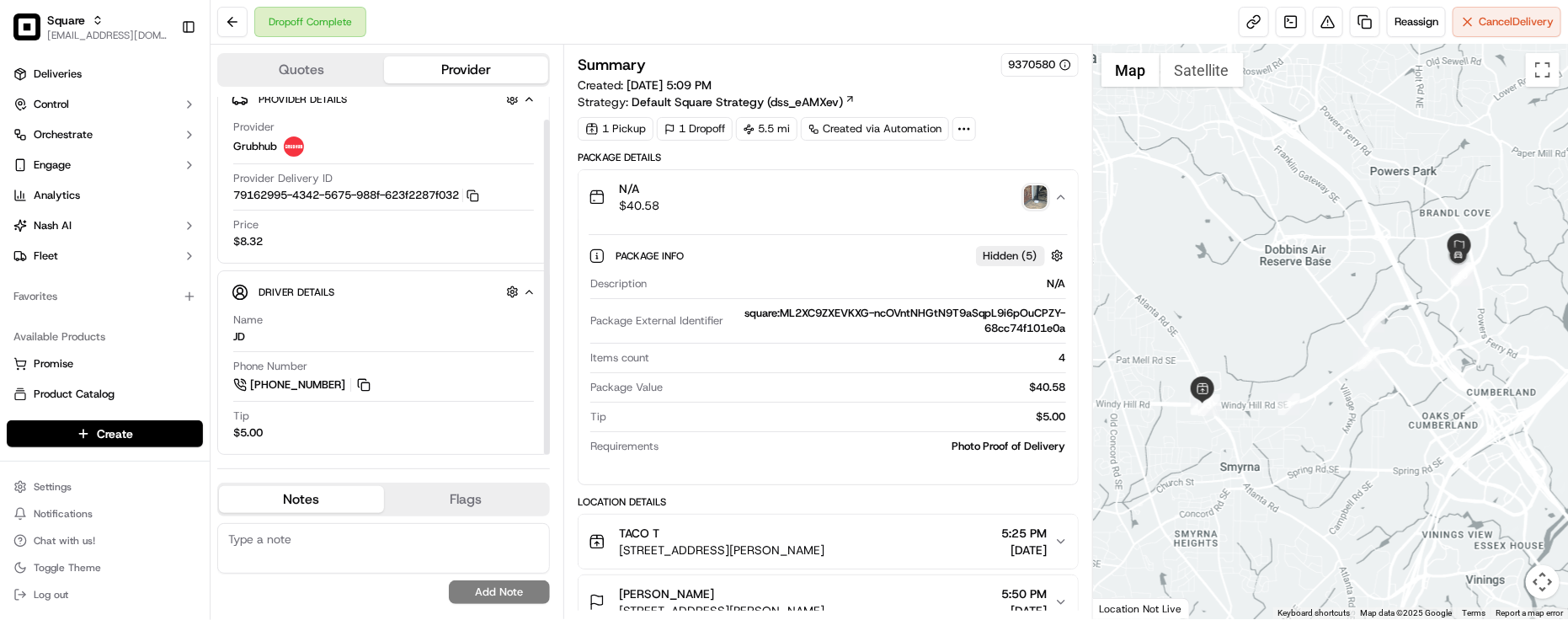
scroll to position [24, 0]
click at [881, 400] on div "Package Value $40.58" at bounding box center [828, 391] width 476 height 23
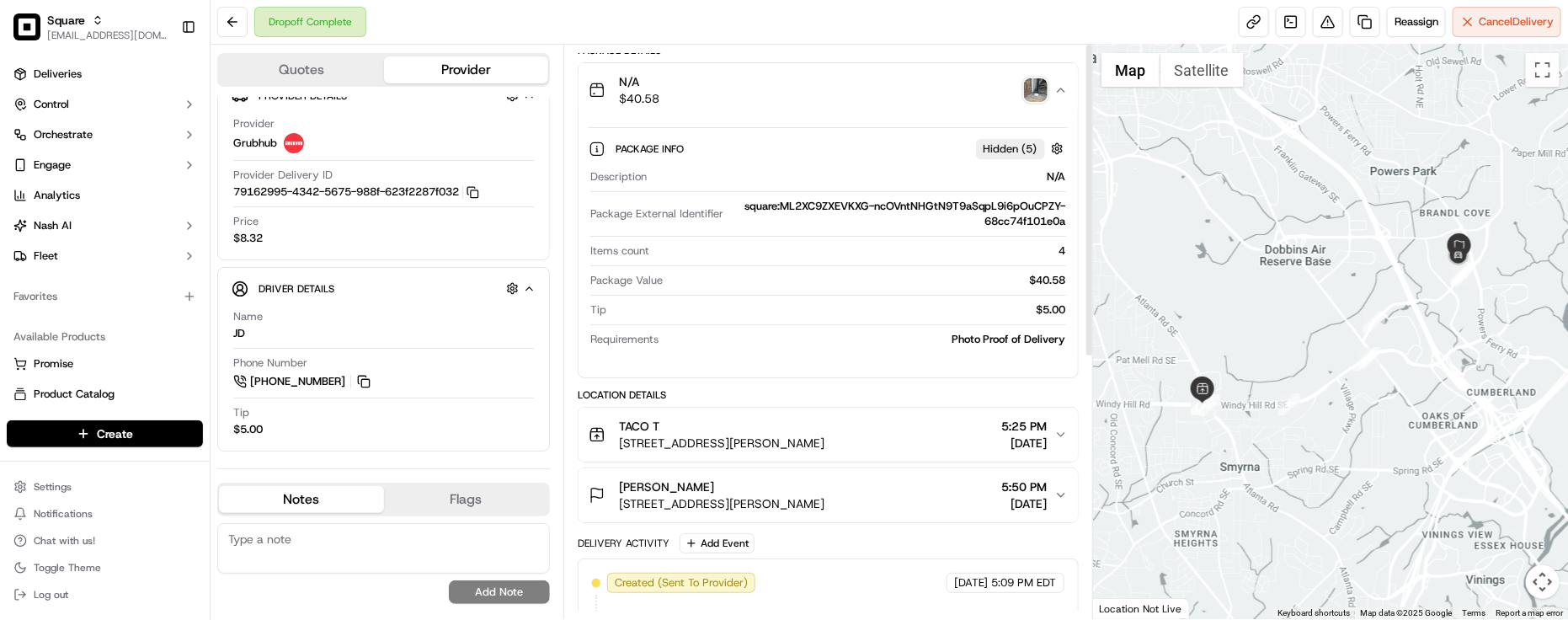
scroll to position [0, 0]
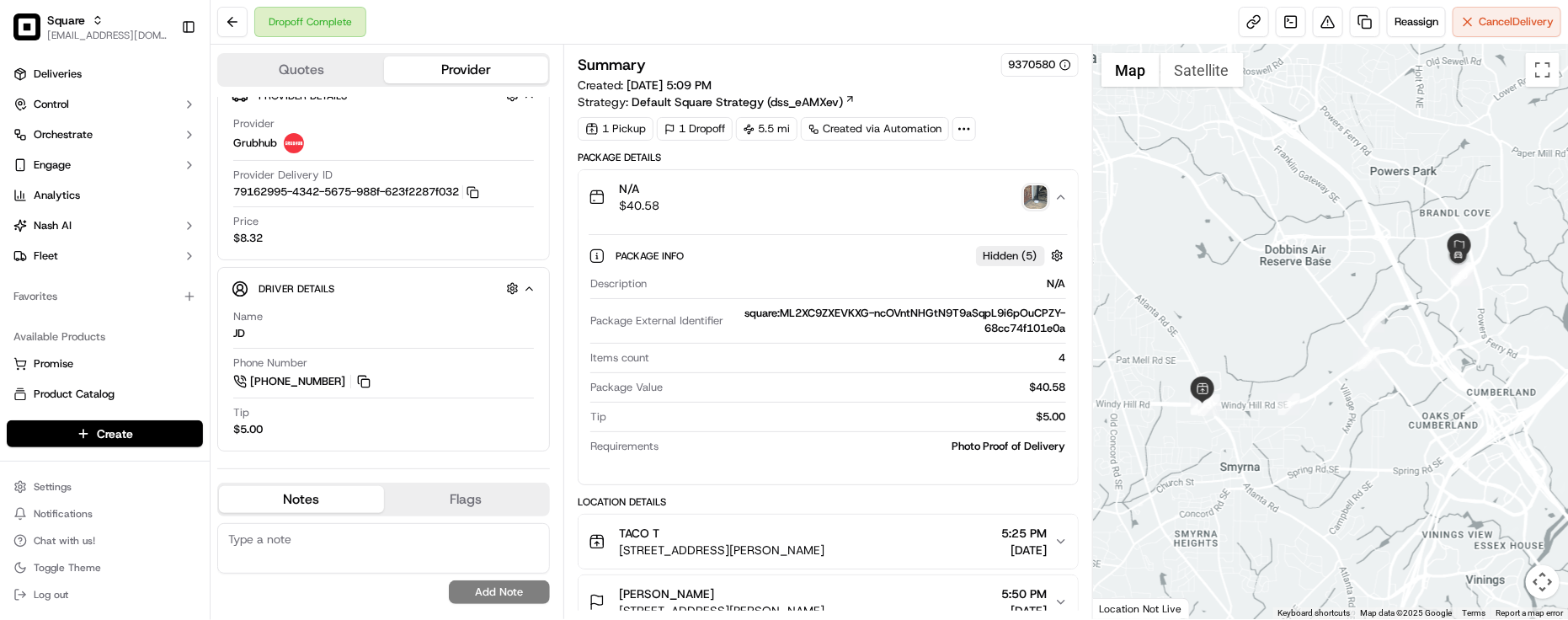
click at [851, 195] on div "N/A $40.58" at bounding box center [821, 197] width 466 height 34
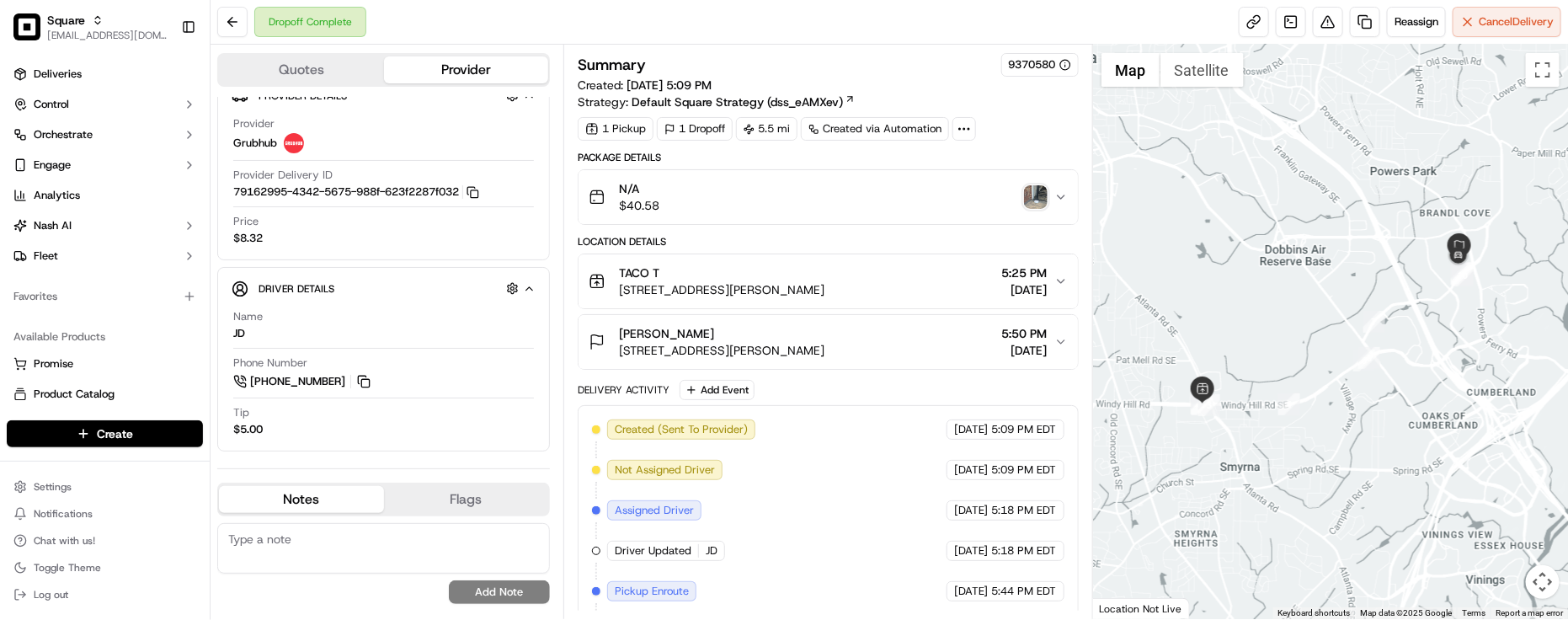
click at [1030, 132] on div "1 Pickup 1 Dropoff 5.5 mi Created via Automation" at bounding box center [828, 129] width 501 height 24
click at [1014, 128] on div "1 Pickup 1 Dropoff 5.5 mi Created via Automation" at bounding box center [828, 129] width 501 height 24
click at [1040, 107] on div "Summary 9370580 Created: 09/18/2025 5:09 PM Strategy: Default Square Strategy (…" at bounding box center [828, 82] width 501 height 57
click at [400, 34] on div "Dropoff Complete Reassign Cancel Delivery" at bounding box center [888, 22] width 1357 height 44
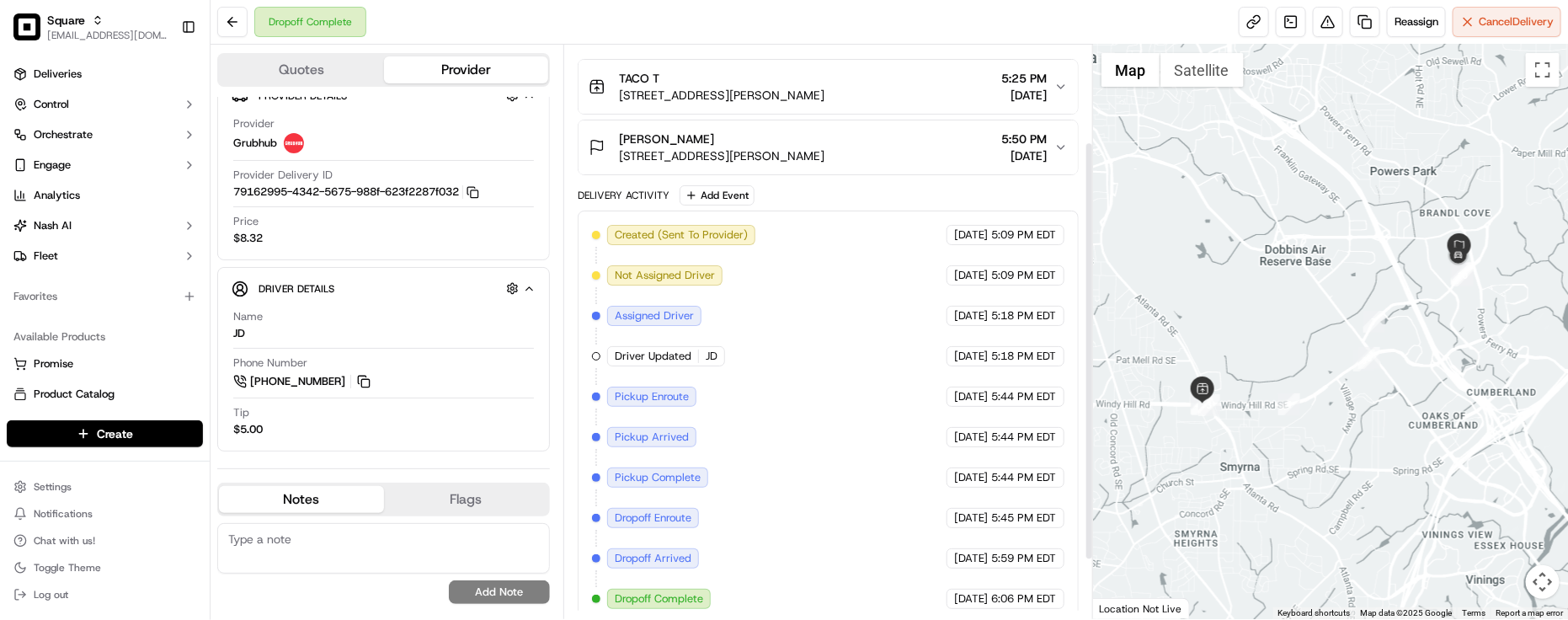
scroll to position [212, 0]
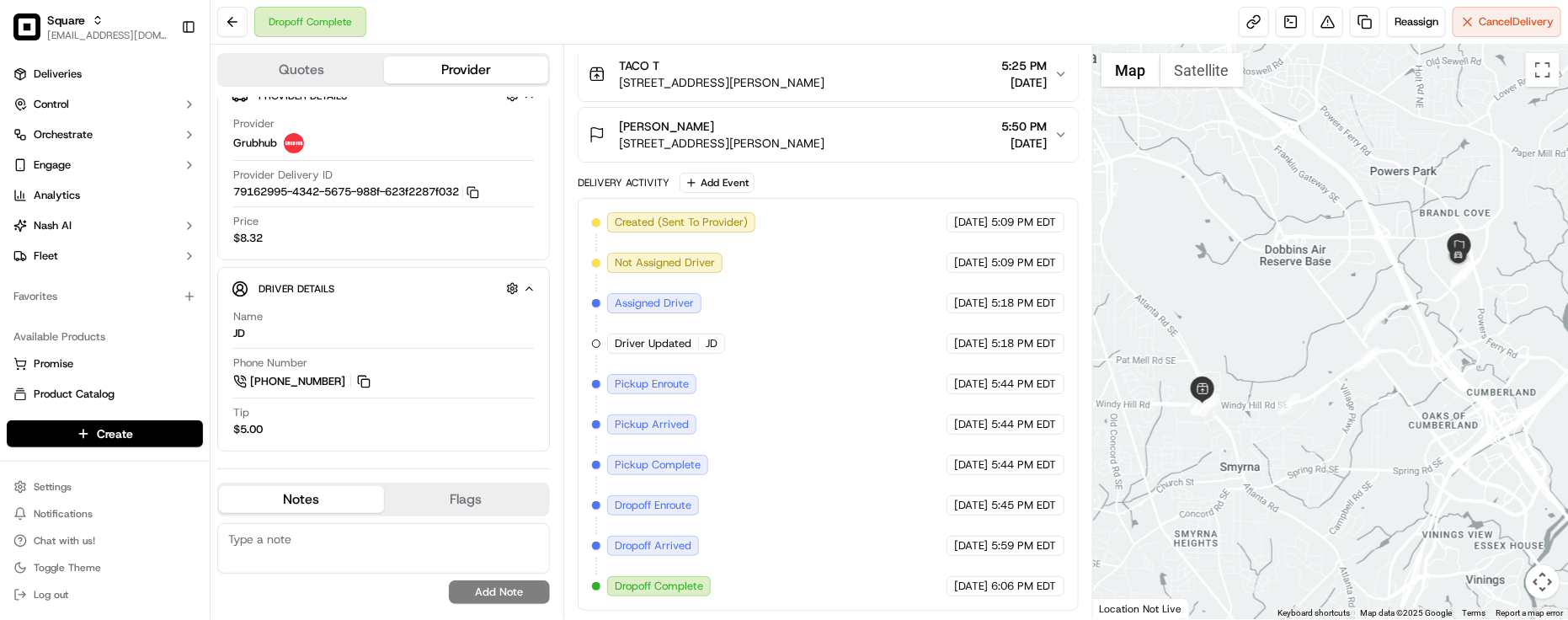
click at [826, 388] on div "Created (Sent To Provider) Grubhub 09/18/2025 5:09 PM EDT Not Assigned Driver G…" at bounding box center [828, 404] width 473 height 384
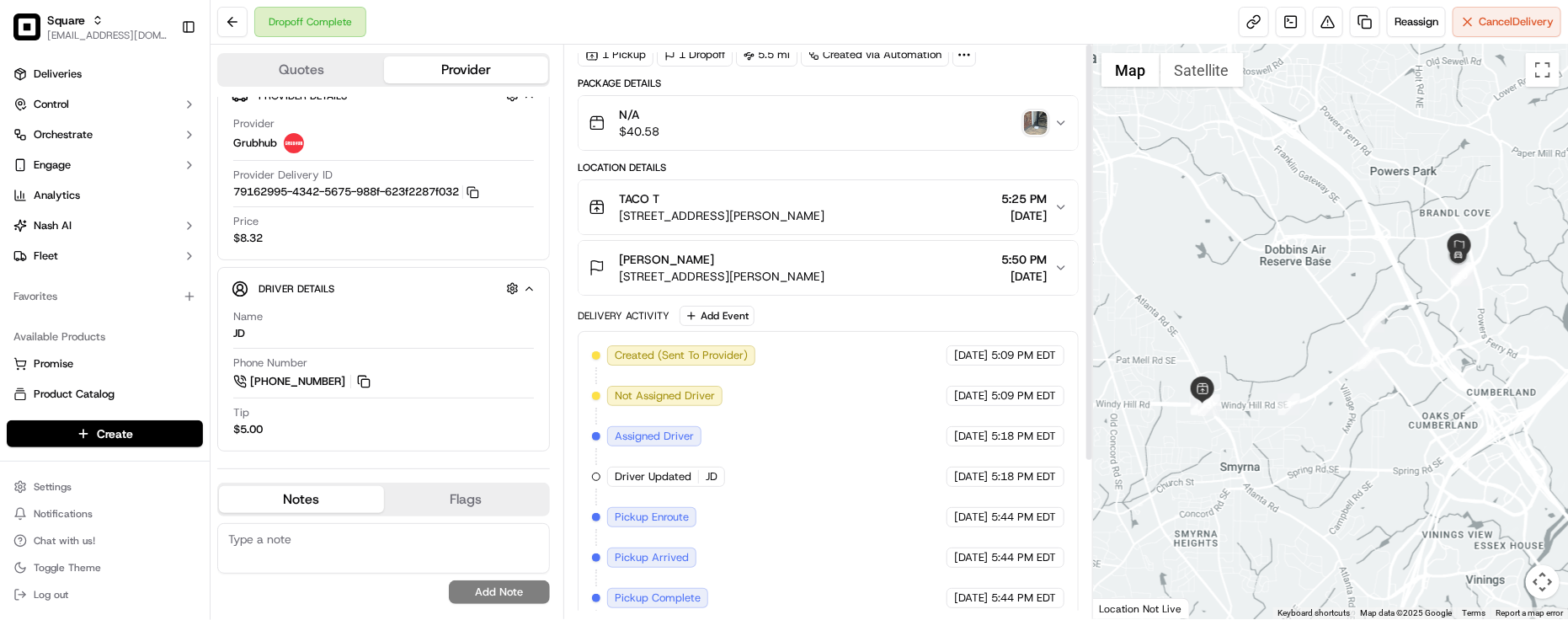
scroll to position [0, 0]
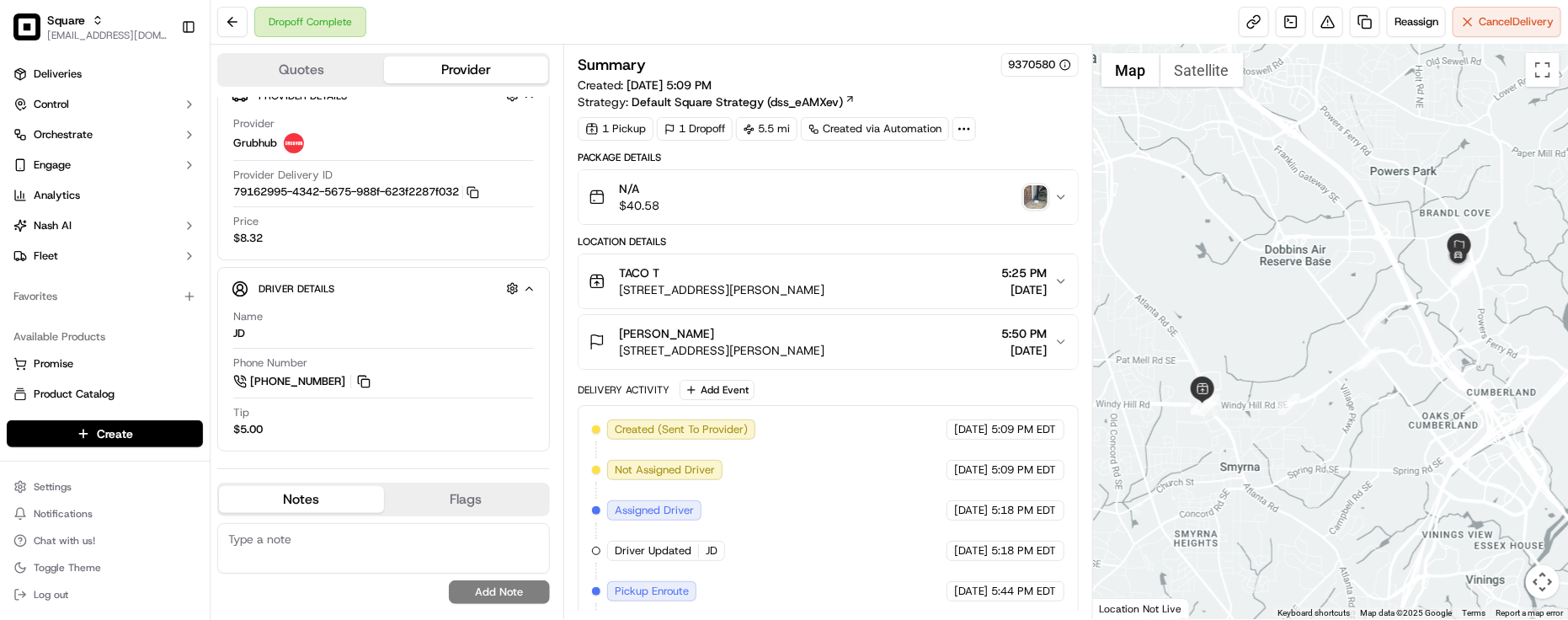
click at [1036, 203] on img "button" at bounding box center [1036, 197] width 24 height 24
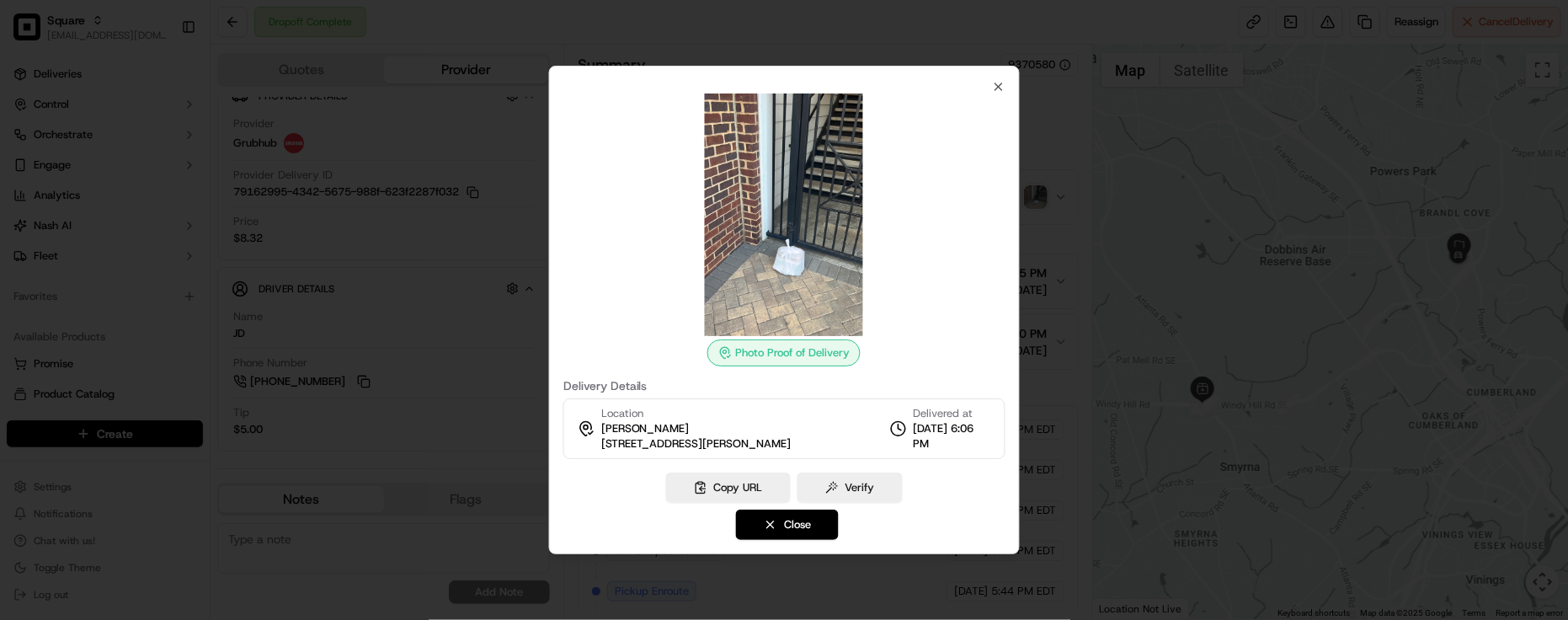
click at [1037, 186] on div at bounding box center [784, 310] width 1568 height 620
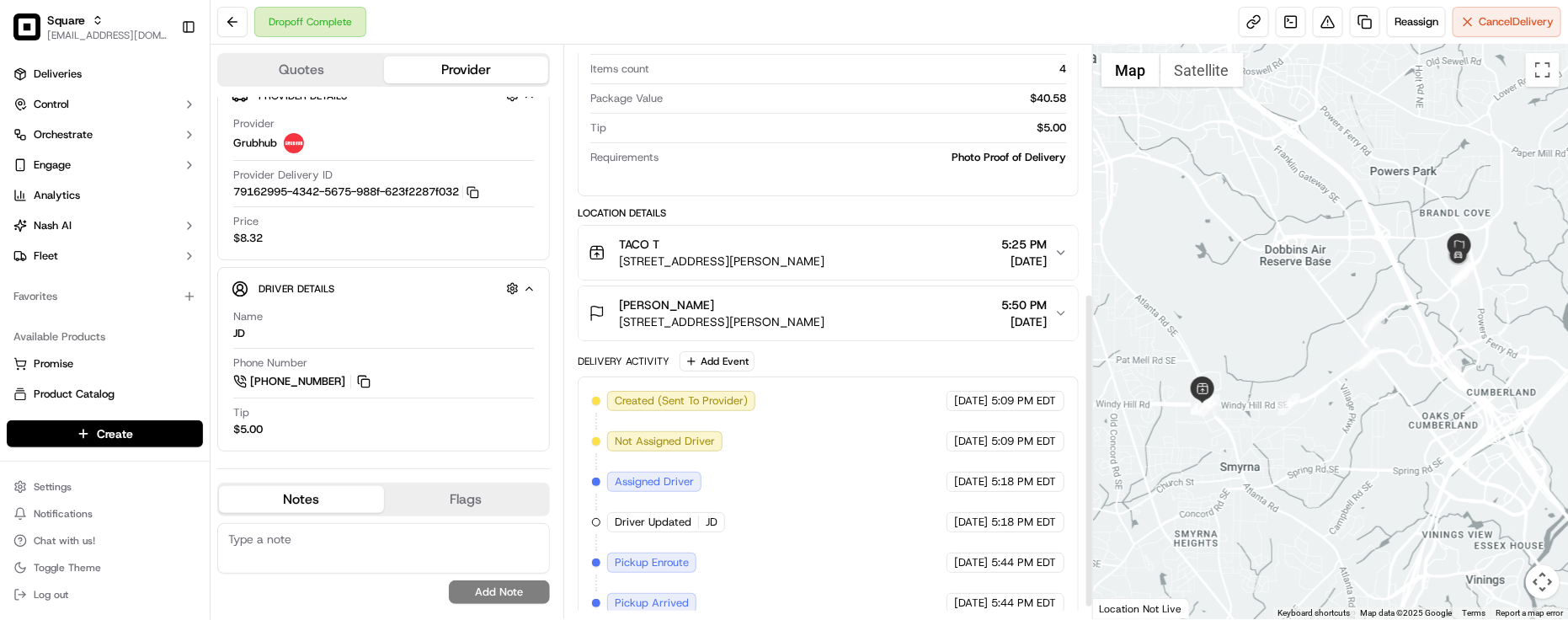
scroll to position [474, 0]
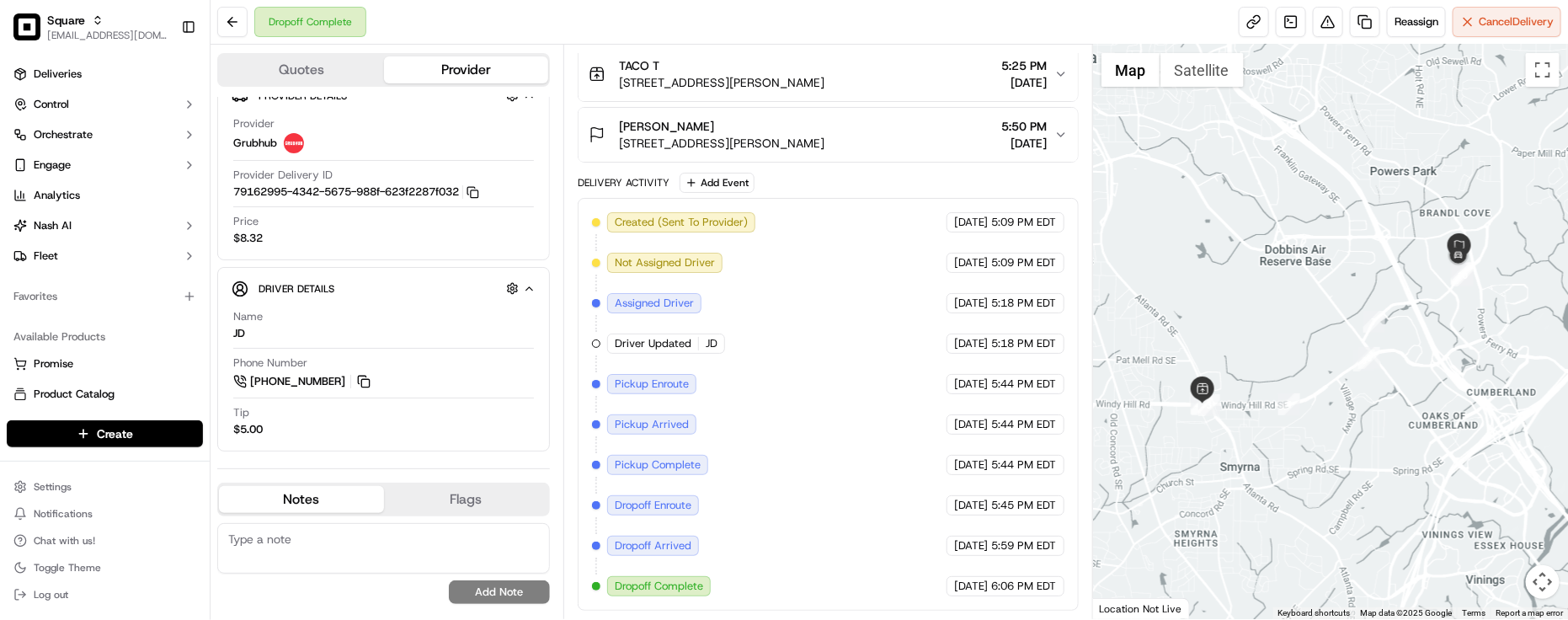
click at [773, 405] on div "Created (Sent To Provider) Grubhub 09/18/2025 5:09 PM EDT Not Assigned Driver G…" at bounding box center [828, 404] width 473 height 384
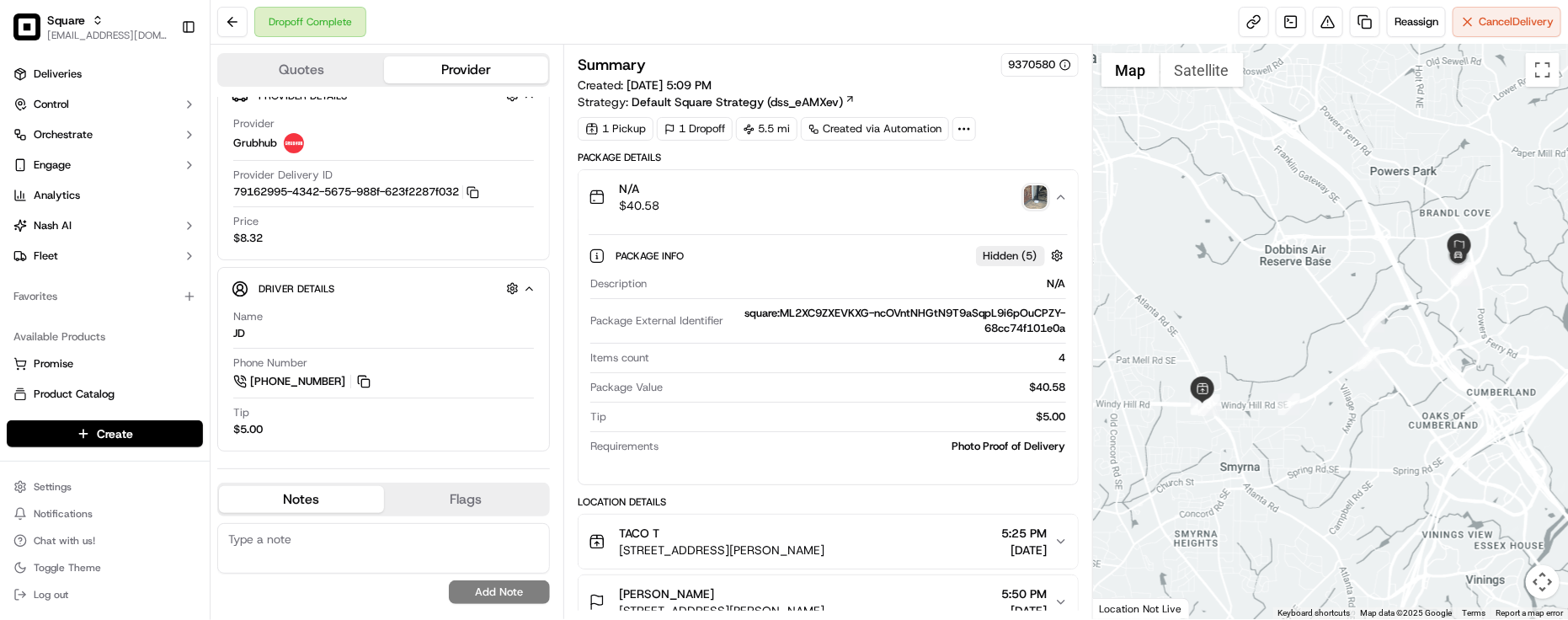
click at [1040, 147] on div "Summary 9370580 Created: 09/18/2025 5:09 PM Strategy: Default Square Strategy (…" at bounding box center [828, 566] width 501 height 1025
click at [958, 74] on div "Summary 9370580" at bounding box center [828, 65] width 501 height 24
click at [564, 26] on div "Dropoff Complete Reassign Cancel Delivery" at bounding box center [888, 22] width 1357 height 44
click at [787, 31] on div "Dropoff Complete Reassign Cancel Delivery" at bounding box center [888, 22] width 1357 height 44
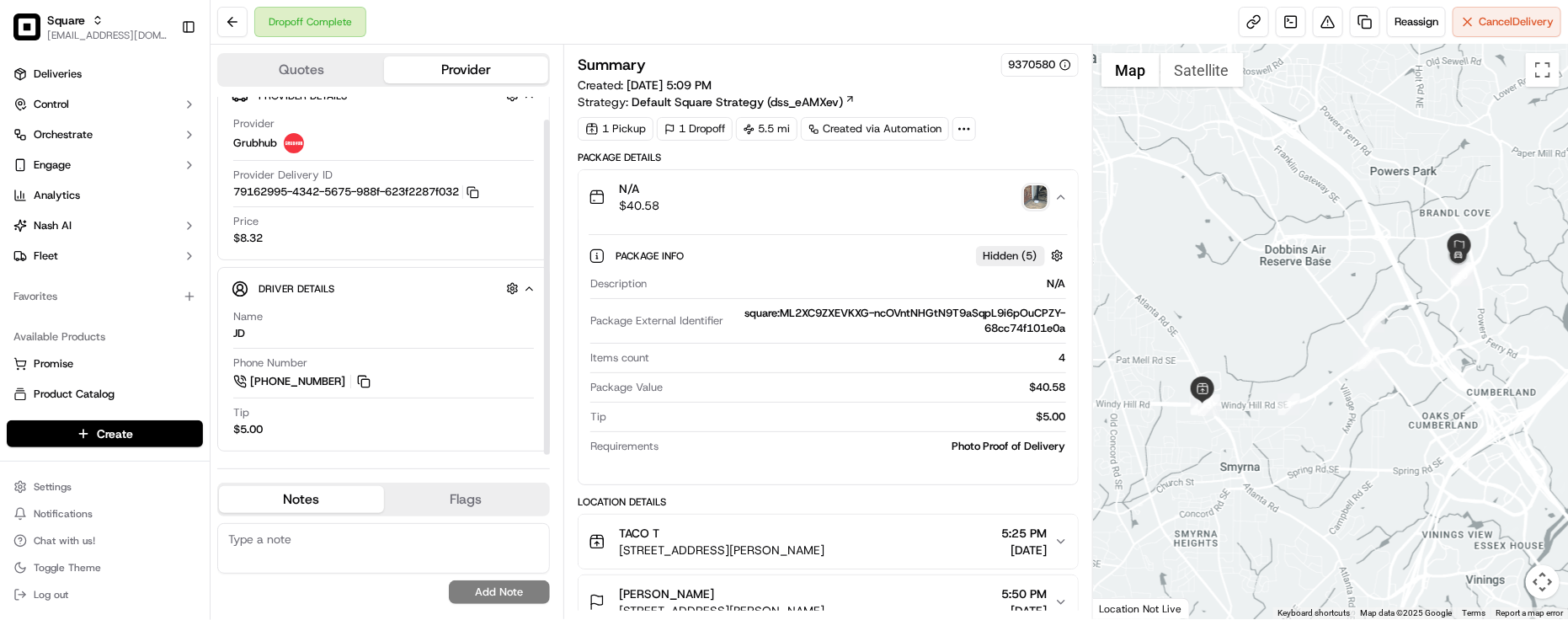
click at [406, 21] on div "Dropoff Complete Reassign Cancel Delivery" at bounding box center [888, 22] width 1357 height 44
click at [1012, 126] on div "1 Pickup 1 Dropoff 5.5 mi Created via Automation" at bounding box center [828, 129] width 501 height 24
click at [1014, 126] on div "1 Pickup 1 Dropoff 5.5 mi Created via Automation" at bounding box center [828, 129] width 501 height 24
click at [1018, 124] on div "1 Pickup 1 Dropoff 5.5 mi Created via Automation" at bounding box center [828, 129] width 501 height 24
click at [1020, 123] on div "1 Pickup 1 Dropoff 5.5 mi Created via Automation" at bounding box center [828, 129] width 501 height 24
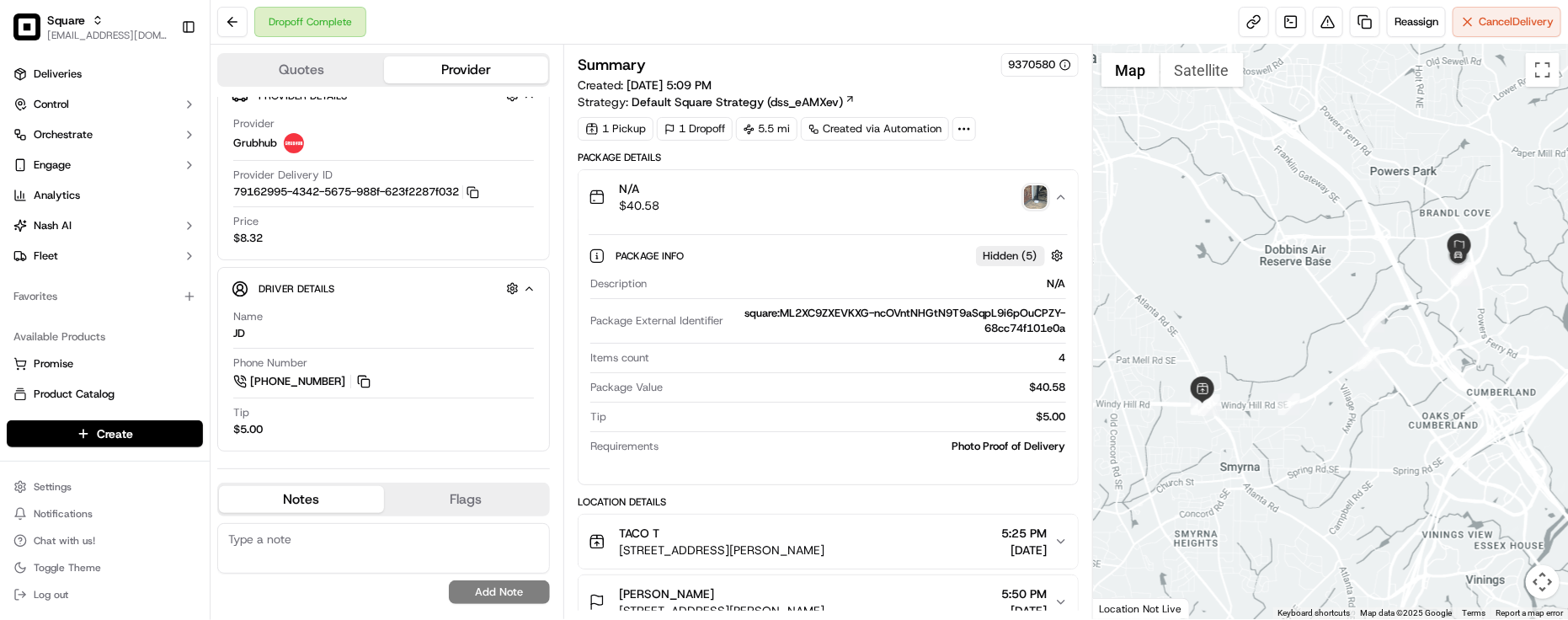
click at [1020, 123] on div "1 Pickup 1 Dropoff 5.5 mi Created via Automation" at bounding box center [828, 129] width 501 height 24
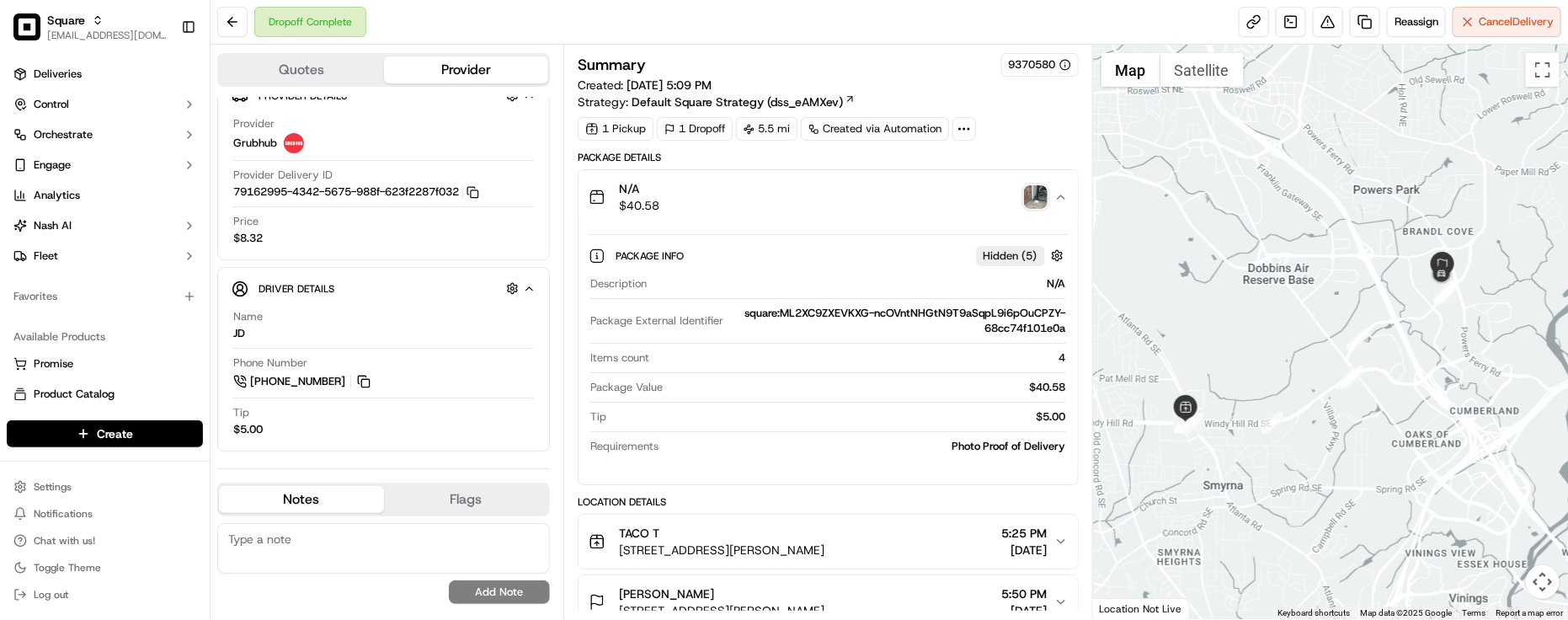
drag, startPoint x: 1475, startPoint y: 301, endPoint x: 1455, endPoint y: 325, distance: 31.2
click at [1455, 325] on div at bounding box center [1330, 332] width 475 height 575
click at [1315, 24] on button at bounding box center [1327, 22] width 31 height 31
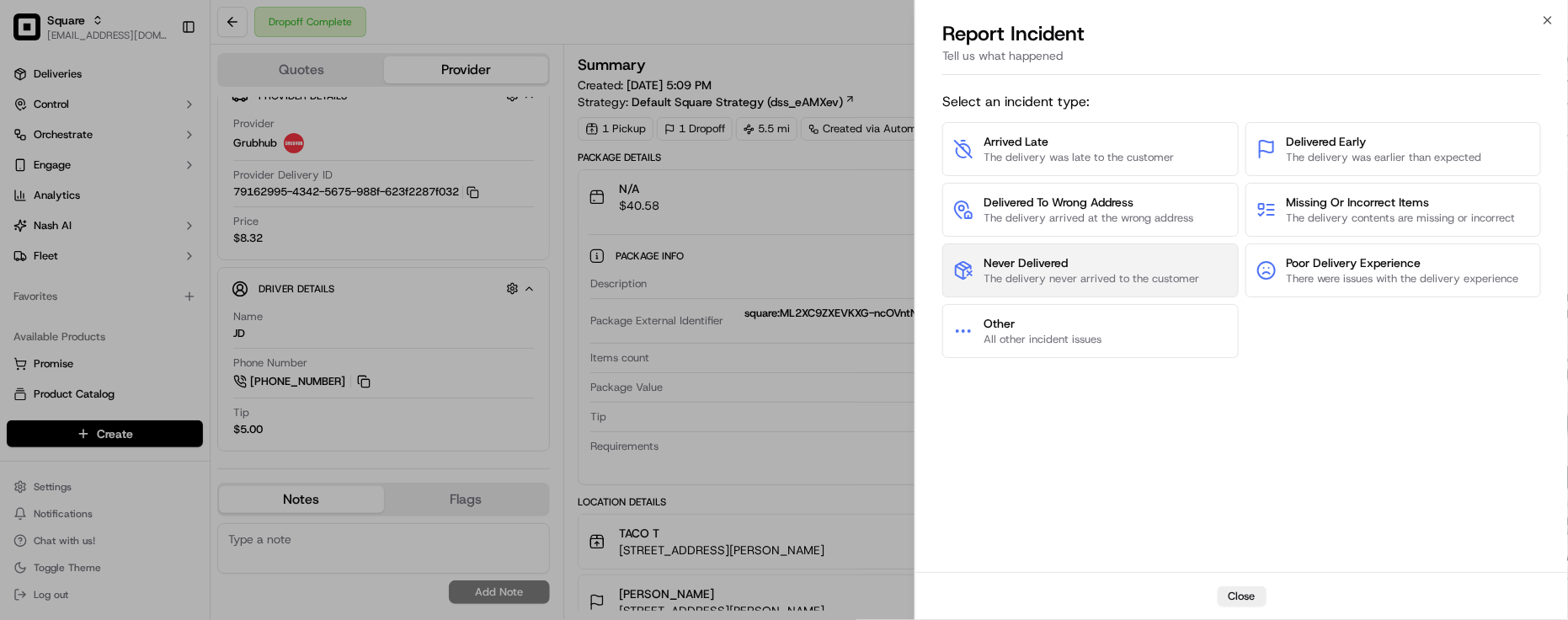
click at [1164, 278] on span "The delivery never arrived to the customer" at bounding box center [1091, 278] width 215 height 15
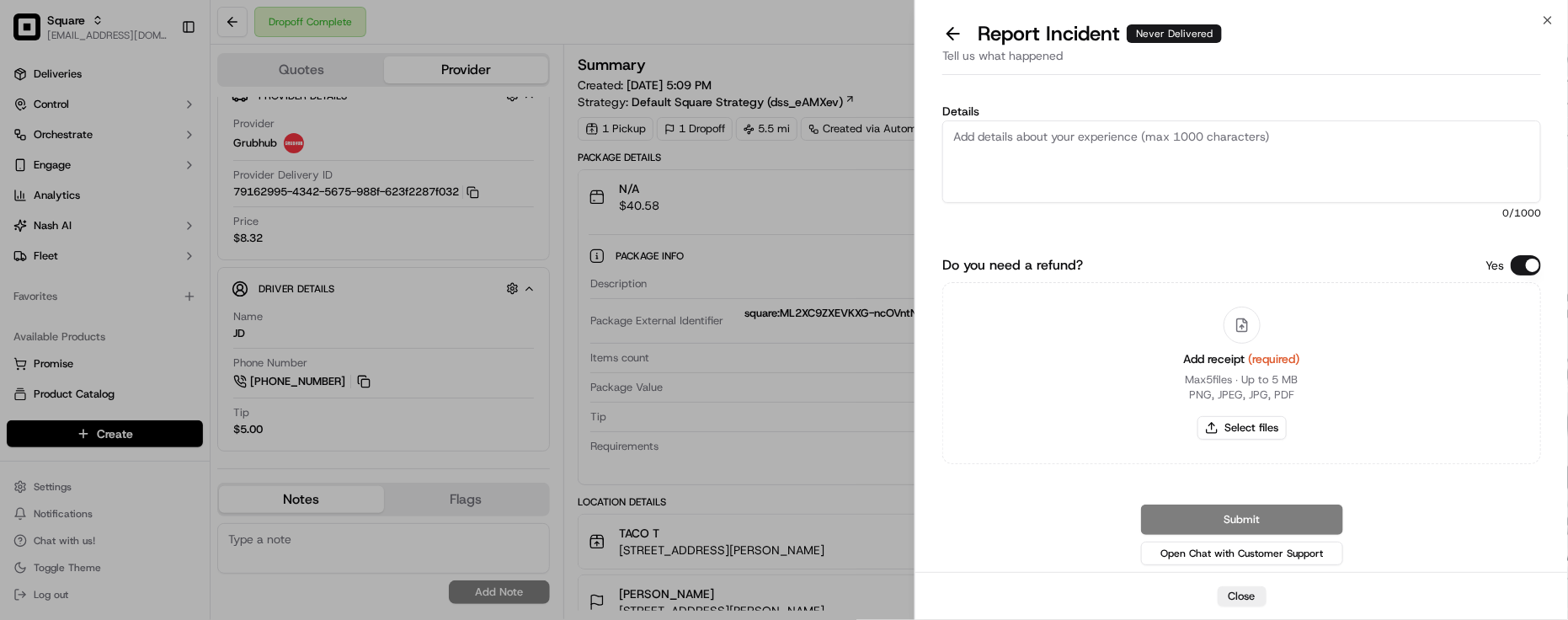
click at [1512, 267] on button "Do you need a refund?" at bounding box center [1526, 266] width 31 height 20
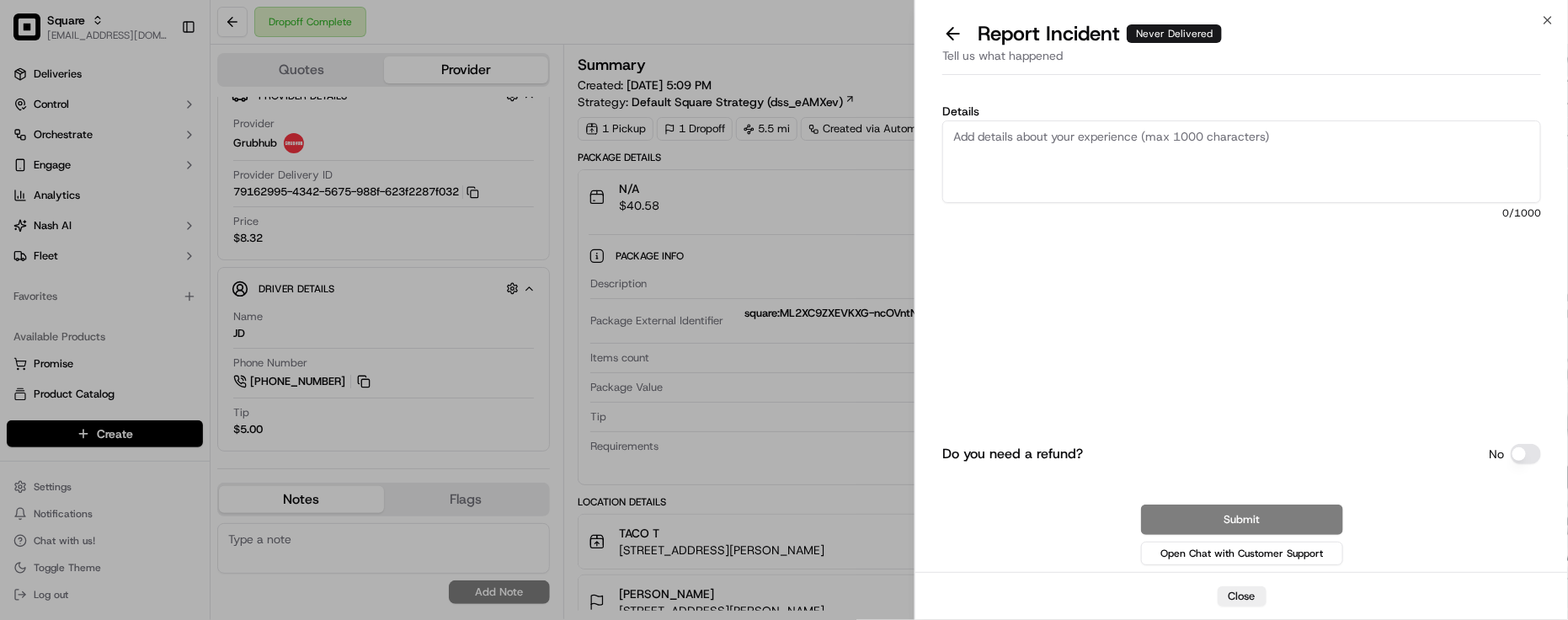
click at [1320, 146] on textarea "Details" at bounding box center [1241, 162] width 599 height 83
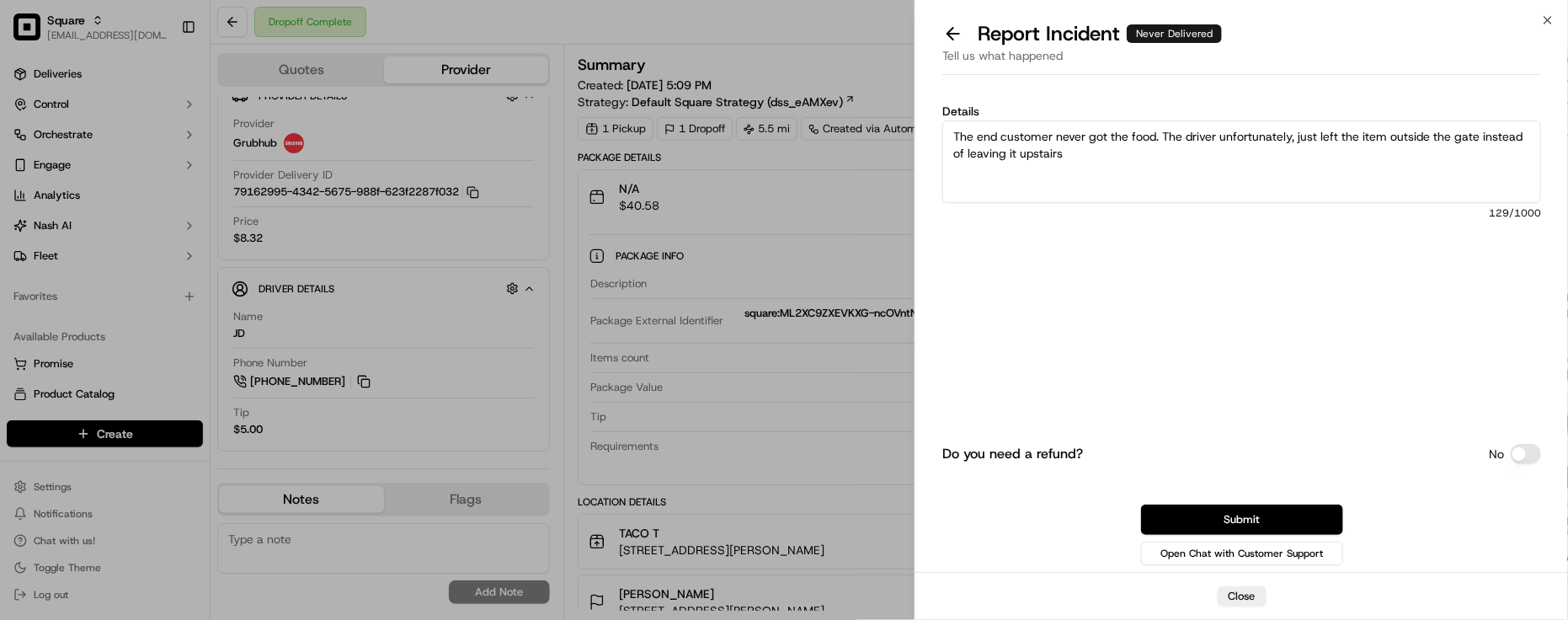
type textarea "The end customer never got the food. The driver unfortunately, just left the it…"
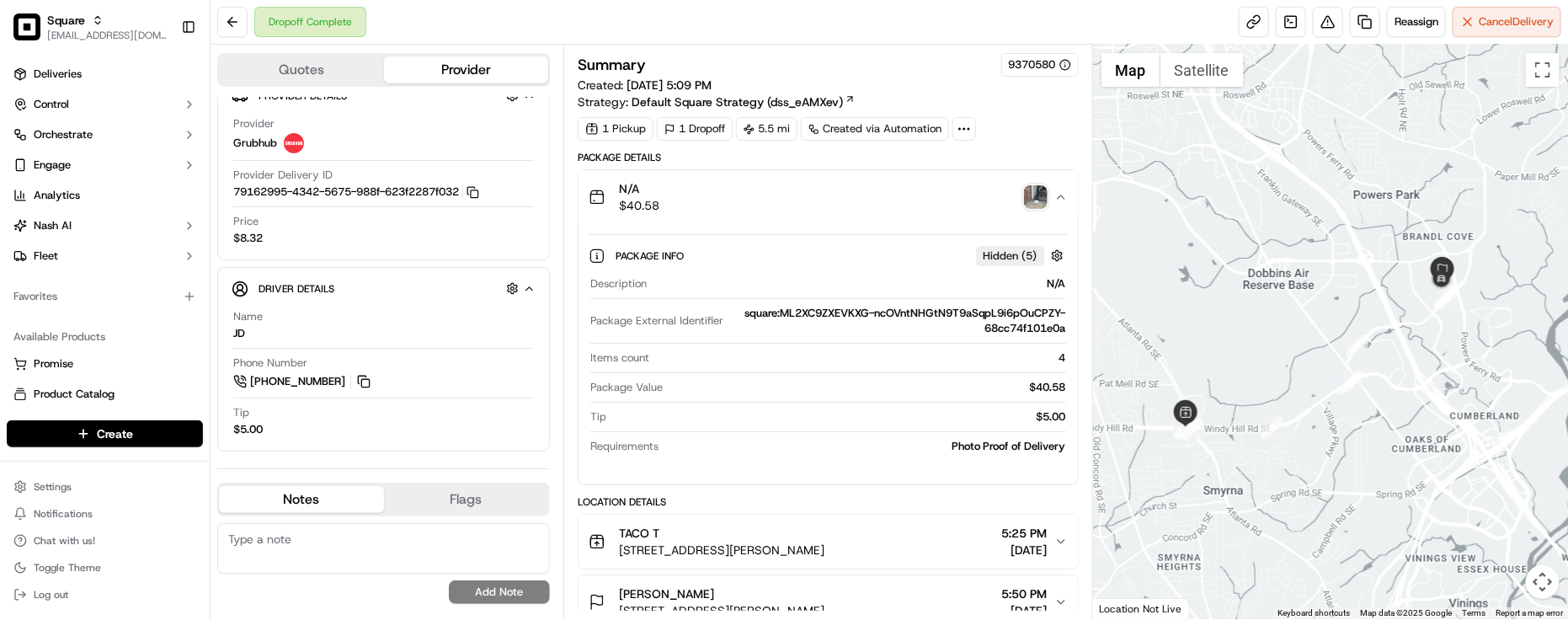
click at [1030, 206] on img "button" at bounding box center [1036, 197] width 24 height 24
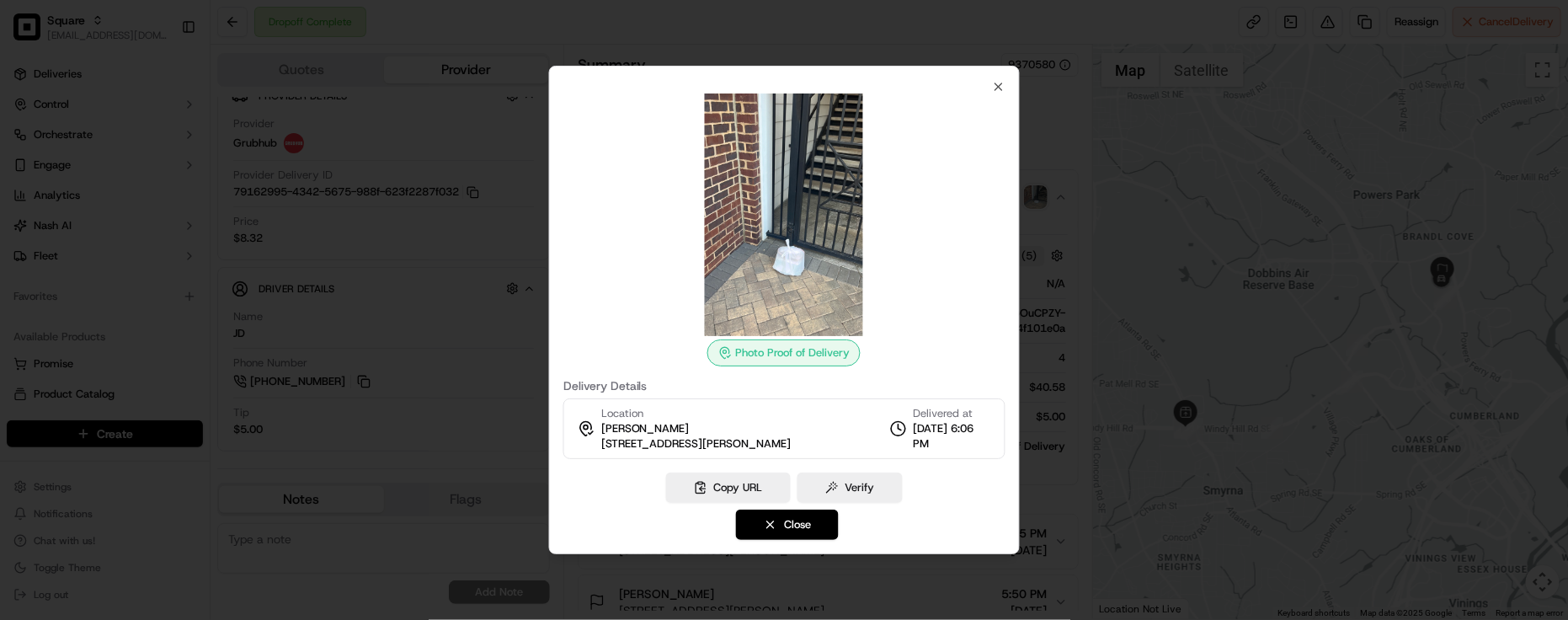
click at [1030, 204] on div at bounding box center [784, 310] width 1568 height 620
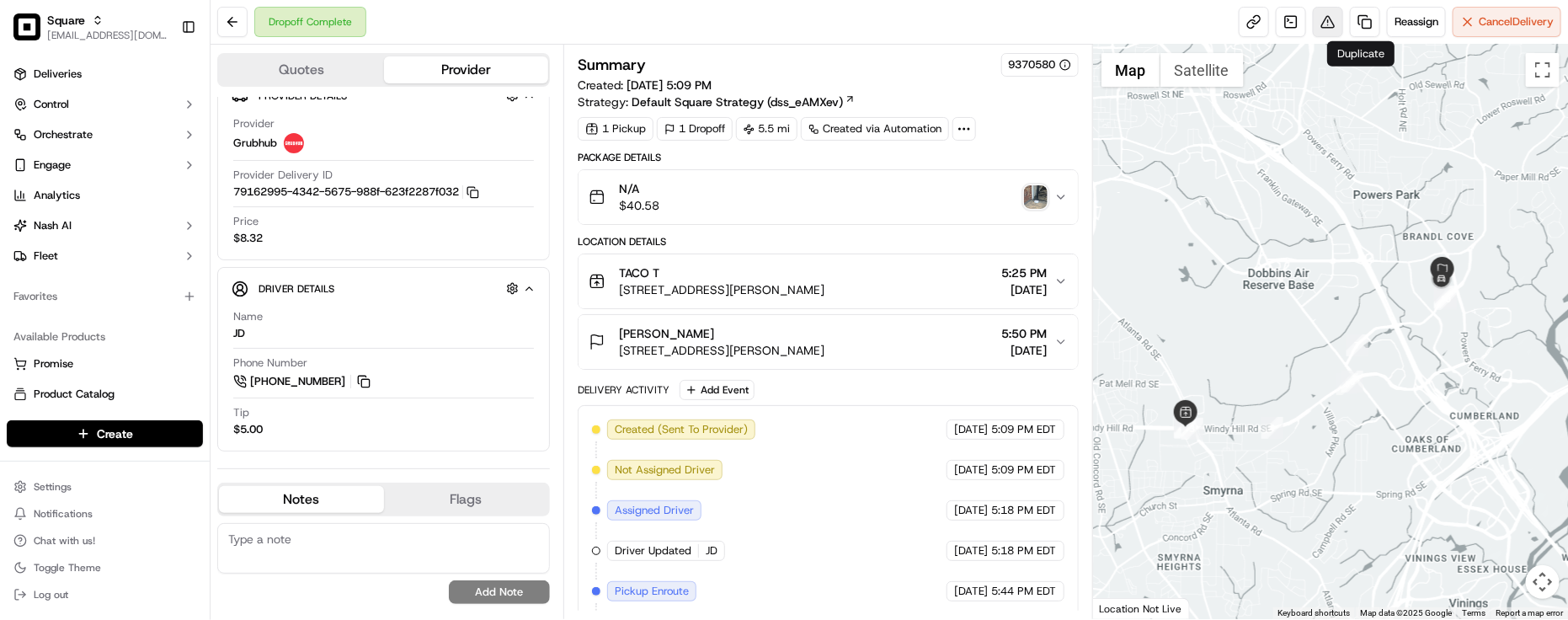
click at [1324, 14] on button at bounding box center [1327, 22] width 31 height 31
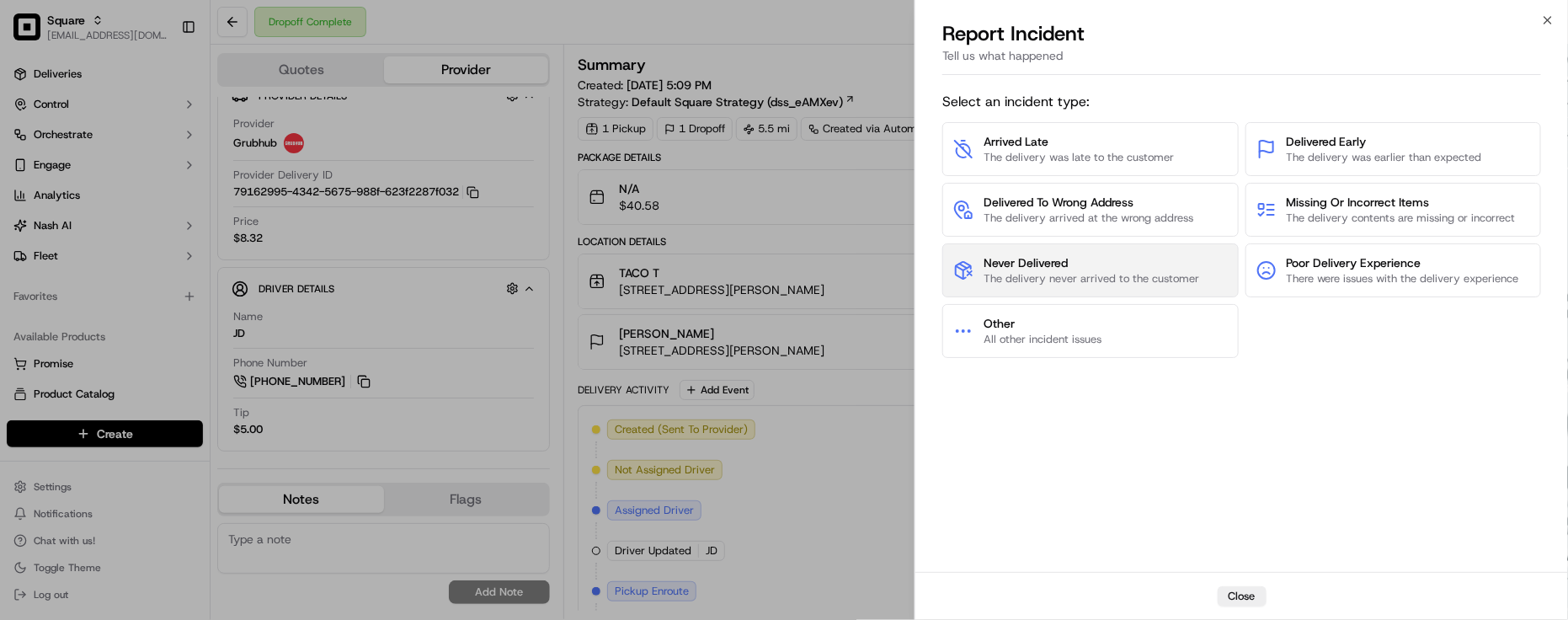
click at [1027, 278] on span "The delivery never arrived to the customer" at bounding box center [1091, 278] width 215 height 15
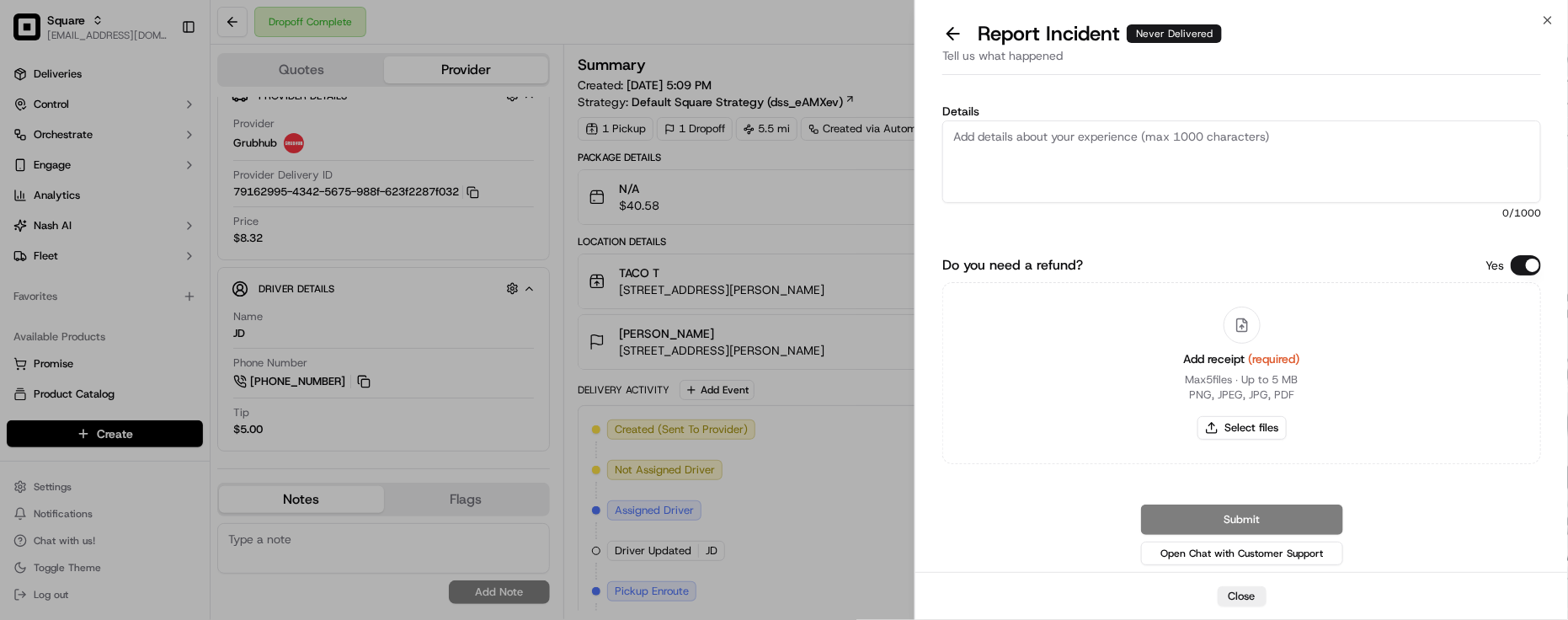
click at [1155, 182] on textarea "Details" at bounding box center [1241, 162] width 599 height 83
paste textarea "The end customer never got the food. The driver unfortunately, just left the it…"
click at [1525, 271] on button "Do you need a refund?" at bounding box center [1526, 266] width 31 height 20
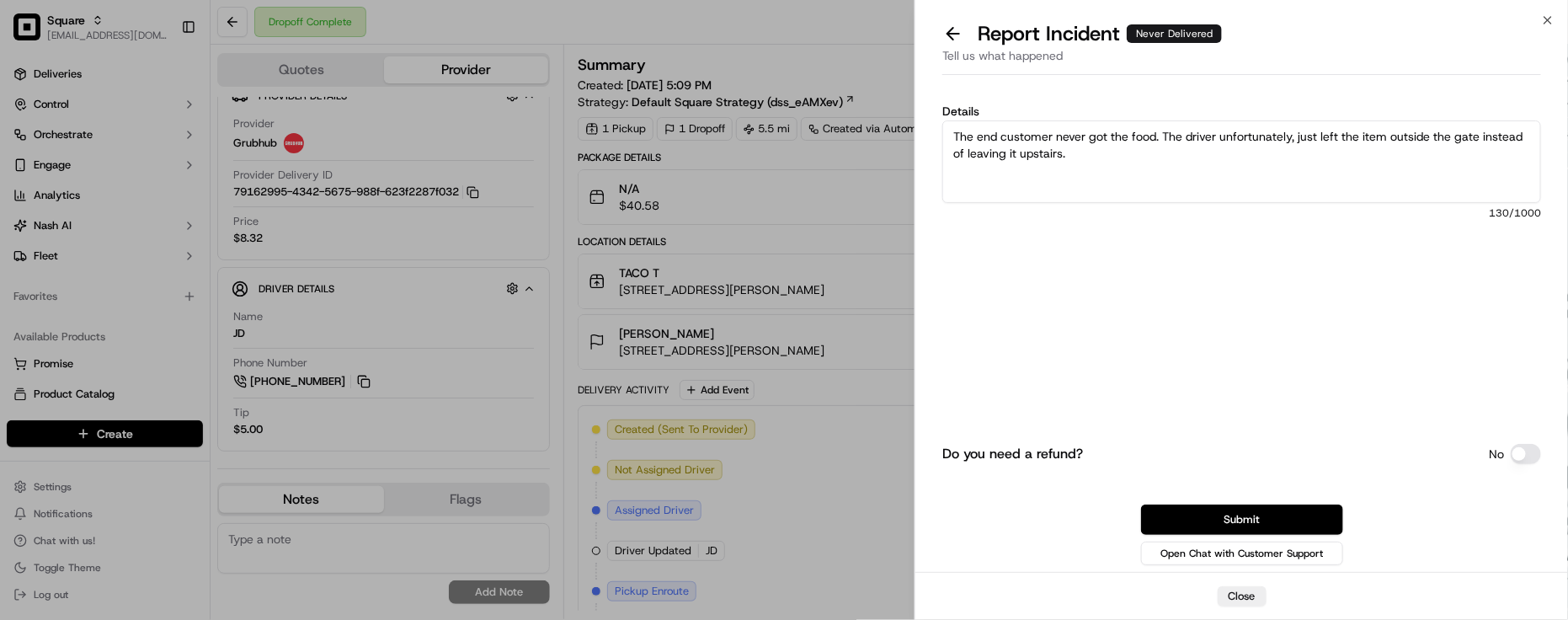
drag, startPoint x: 1248, startPoint y: 179, endPoint x: 1235, endPoint y: 147, distance: 34.5
click at [1251, 175] on textarea "The end customer never got the food. The driver unfortunately, just left the it…" at bounding box center [1241, 162] width 599 height 83
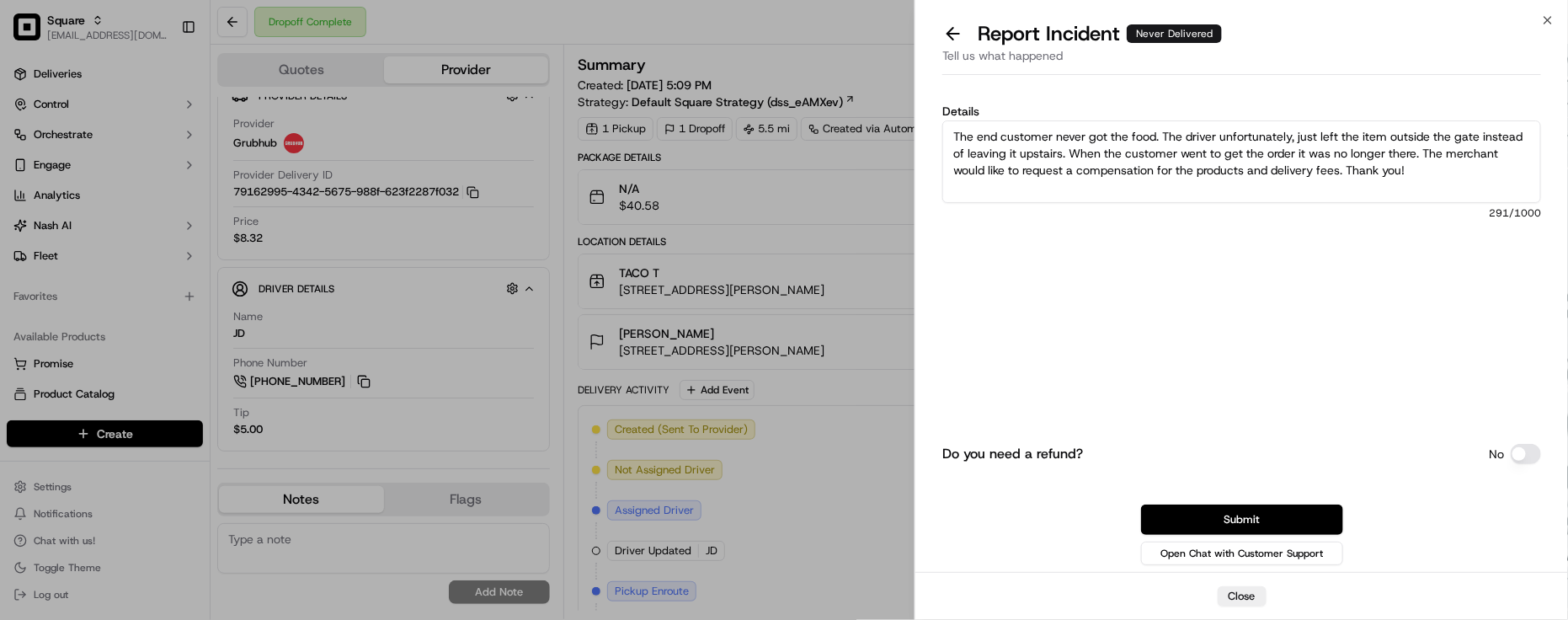
type textarea "The end customer never got the food. The driver unfortunately, just left the it…"
click at [1328, 522] on button "Submit" at bounding box center [1241, 519] width 202 height 31
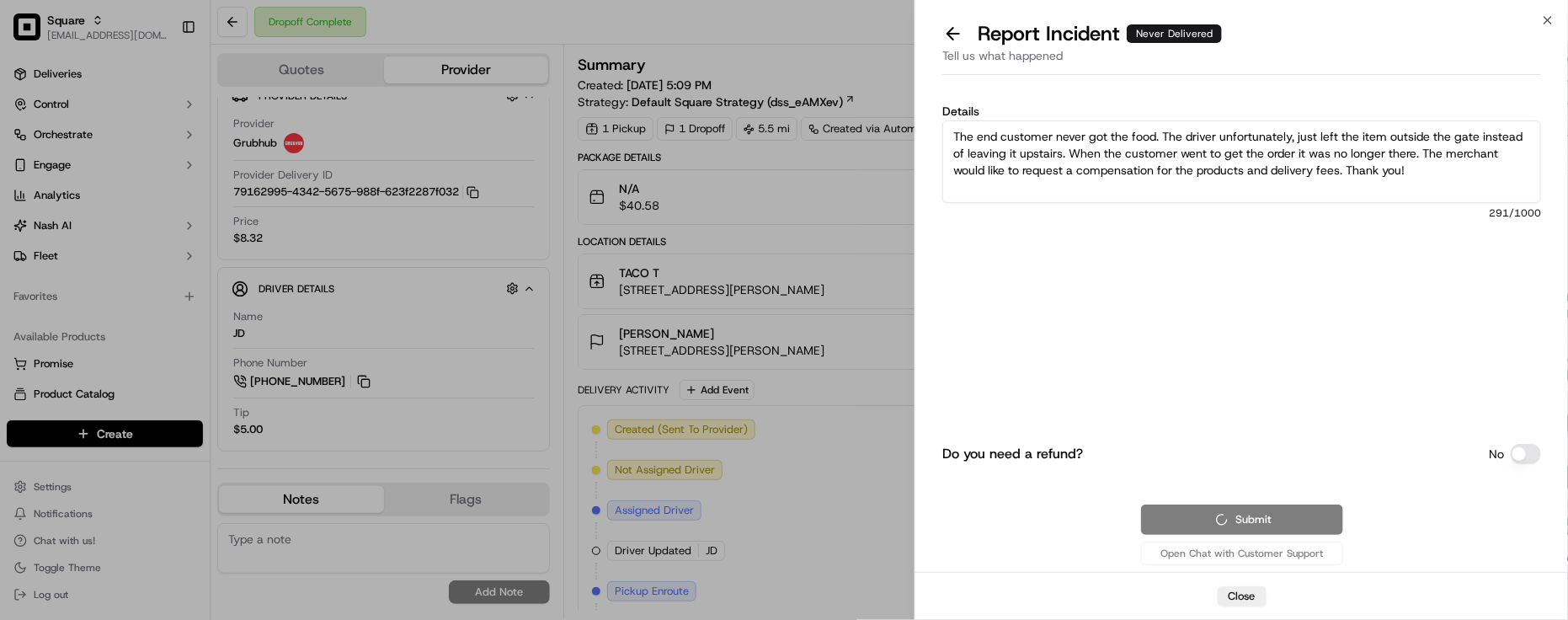
click at [1276, 390] on div "Do you need a refund? No Submit Open Chat with Customer Support" at bounding box center [1241, 437] width 599 height 262
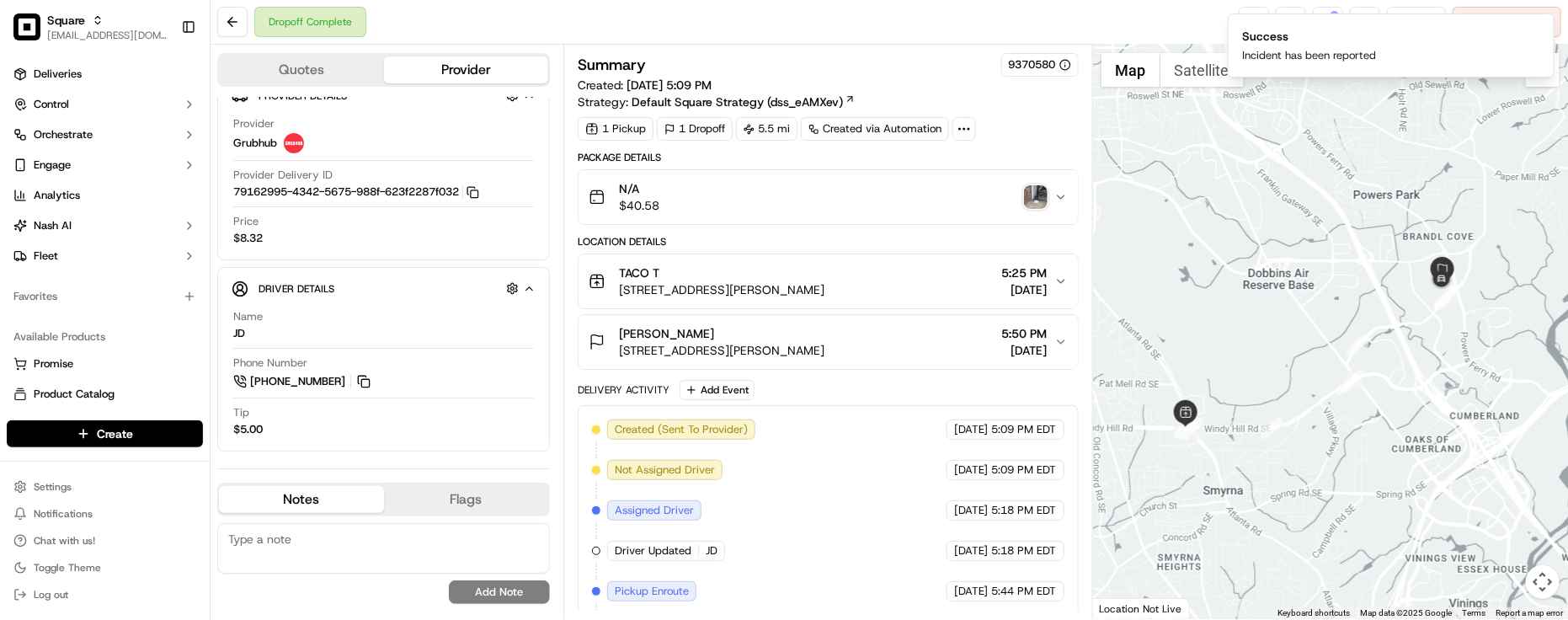
click at [861, 40] on div "Dropoff Complete Reassign Cancel Delivery" at bounding box center [888, 22] width 1357 height 44
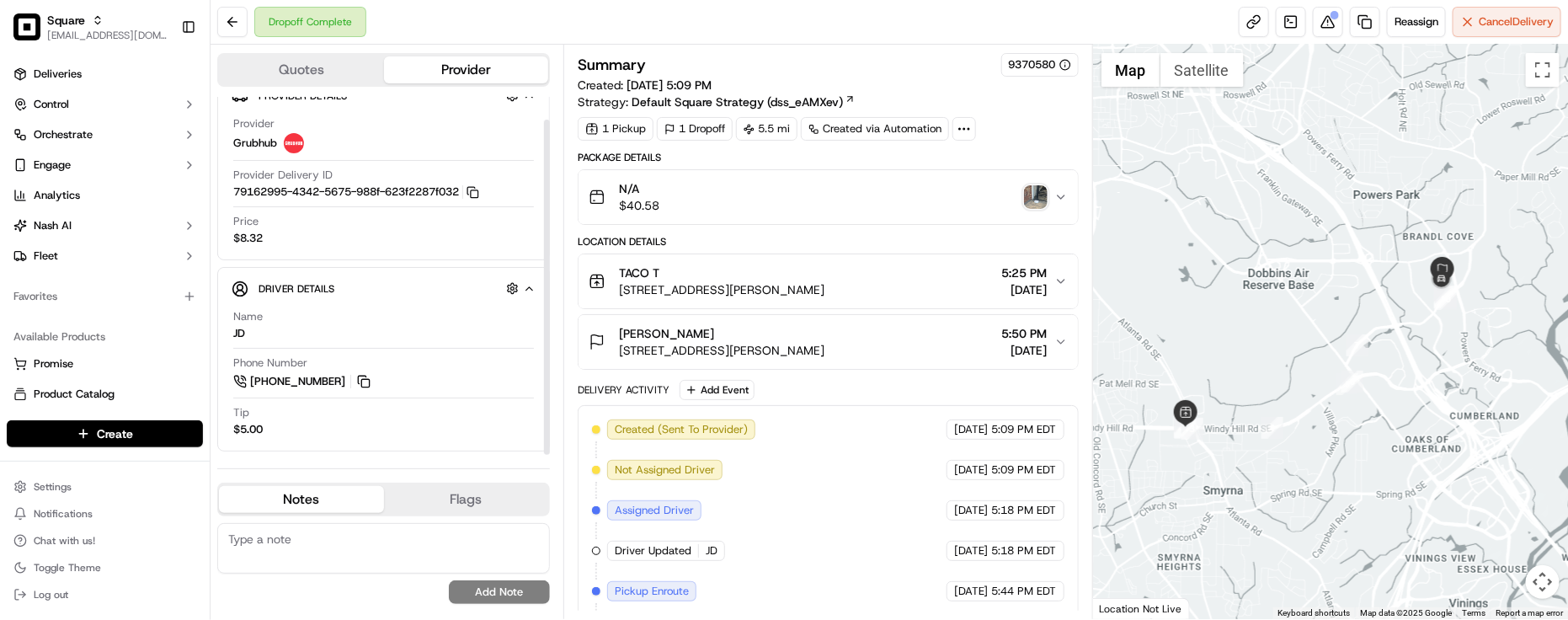
click at [359, 565] on textarea at bounding box center [383, 548] width 333 height 50
click at [310, 531] on textarea at bounding box center [383, 548] width 333 height 50
paste textarea "Caller Information: Merchant -"
click at [480, 542] on textarea "Caller Information: Merchant -" at bounding box center [383, 548] width 333 height 50
paste textarea "Reason for call:"
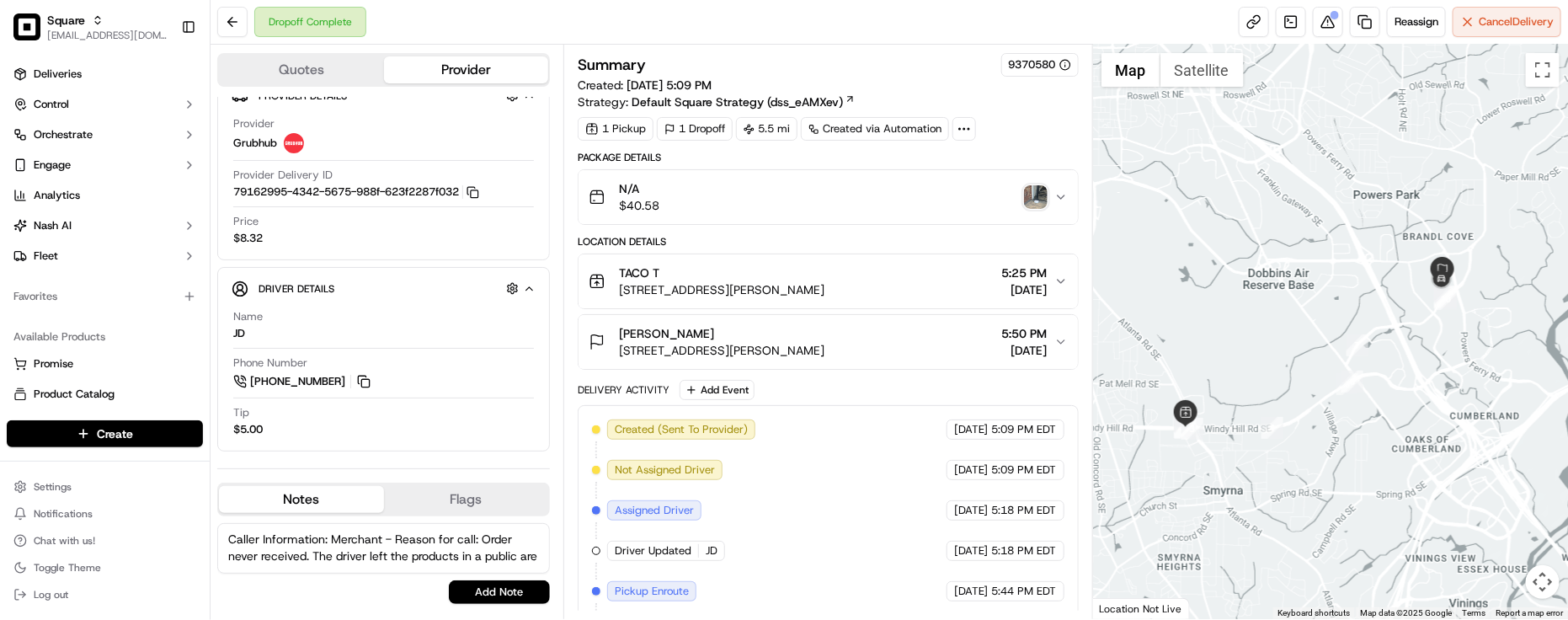
scroll to position [7, 0]
click at [767, 352] on span "[STREET_ADDRESS][PERSON_NAME]" at bounding box center [721, 349] width 205 height 17
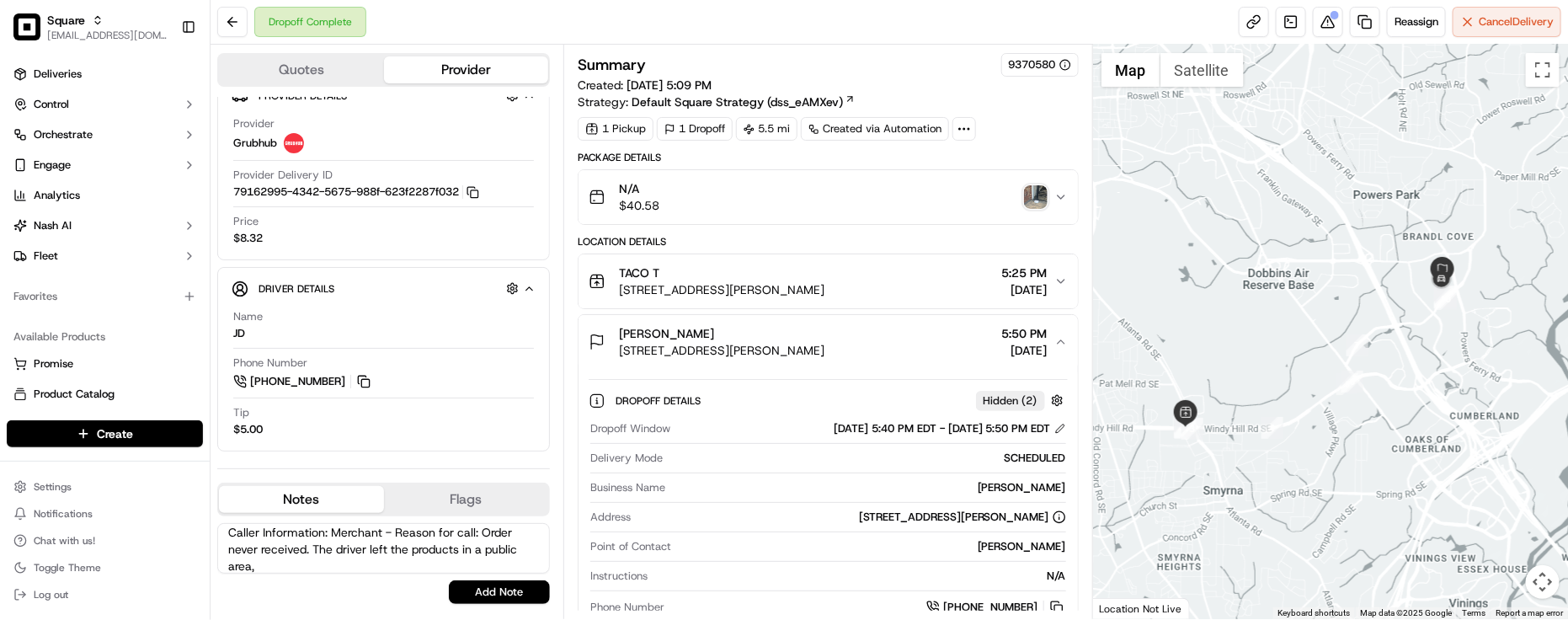
click at [1002, 348] on span "[DATE]" at bounding box center [1024, 349] width 45 height 17
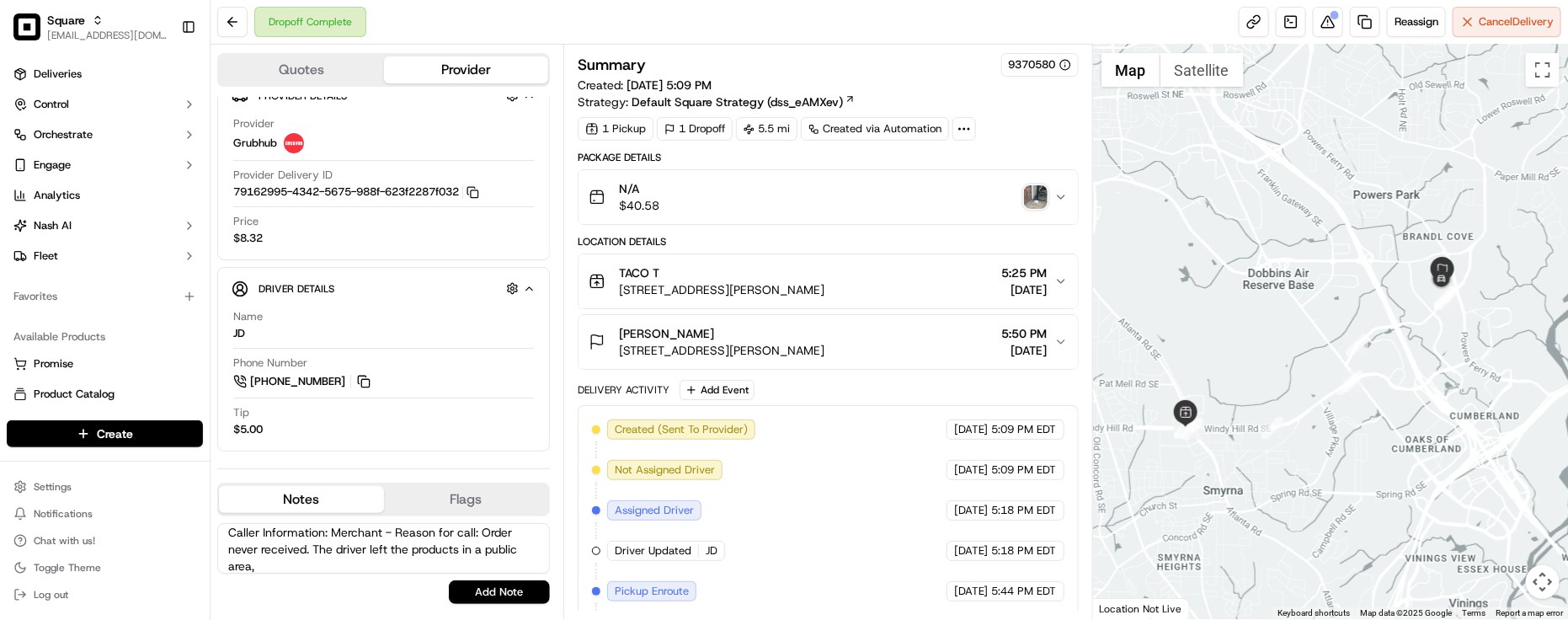
click at [272, 563] on textarea "Caller Information: Merchant - Reason for call: Order never received. The drive…" at bounding box center [383, 548] width 333 height 50
type textarea "Caller Information: Merchant - Reason for call: Order never received. The drive…"
click at [506, 594] on button "Add Note" at bounding box center [499, 592] width 101 height 24
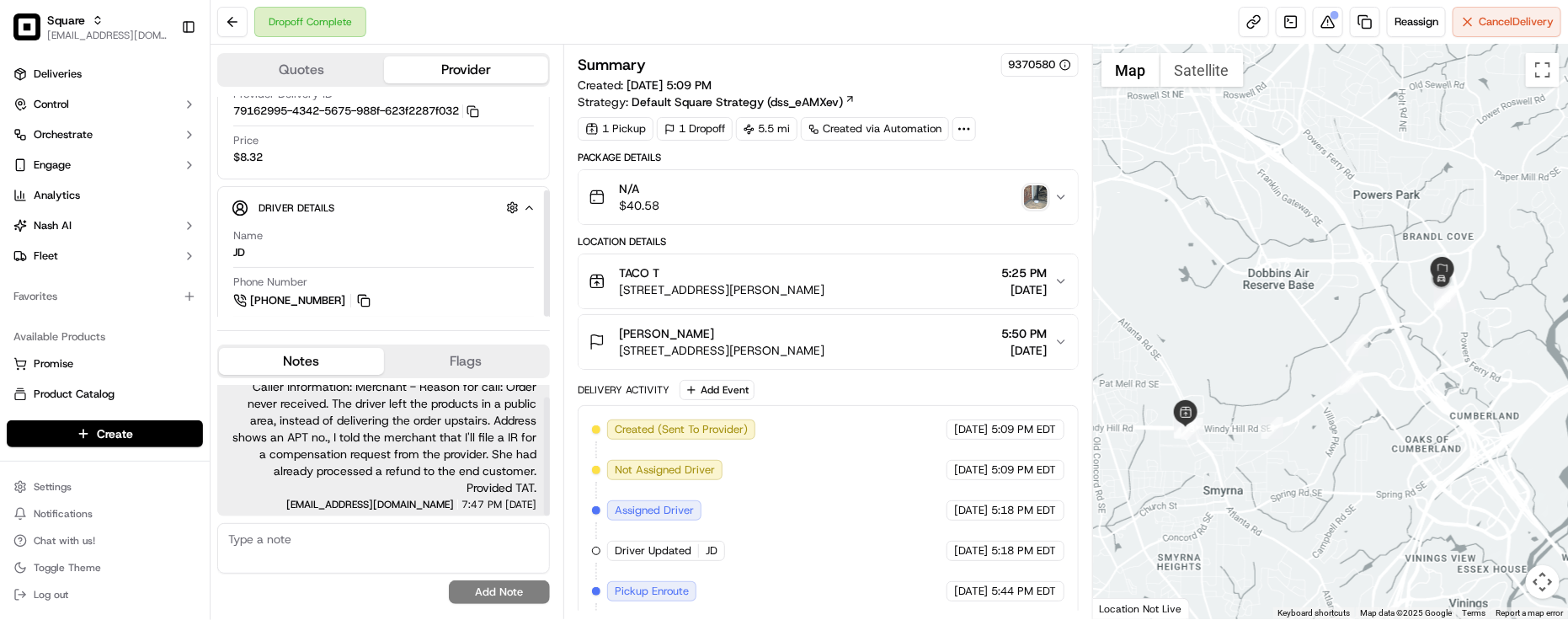
scroll to position [162, 0]
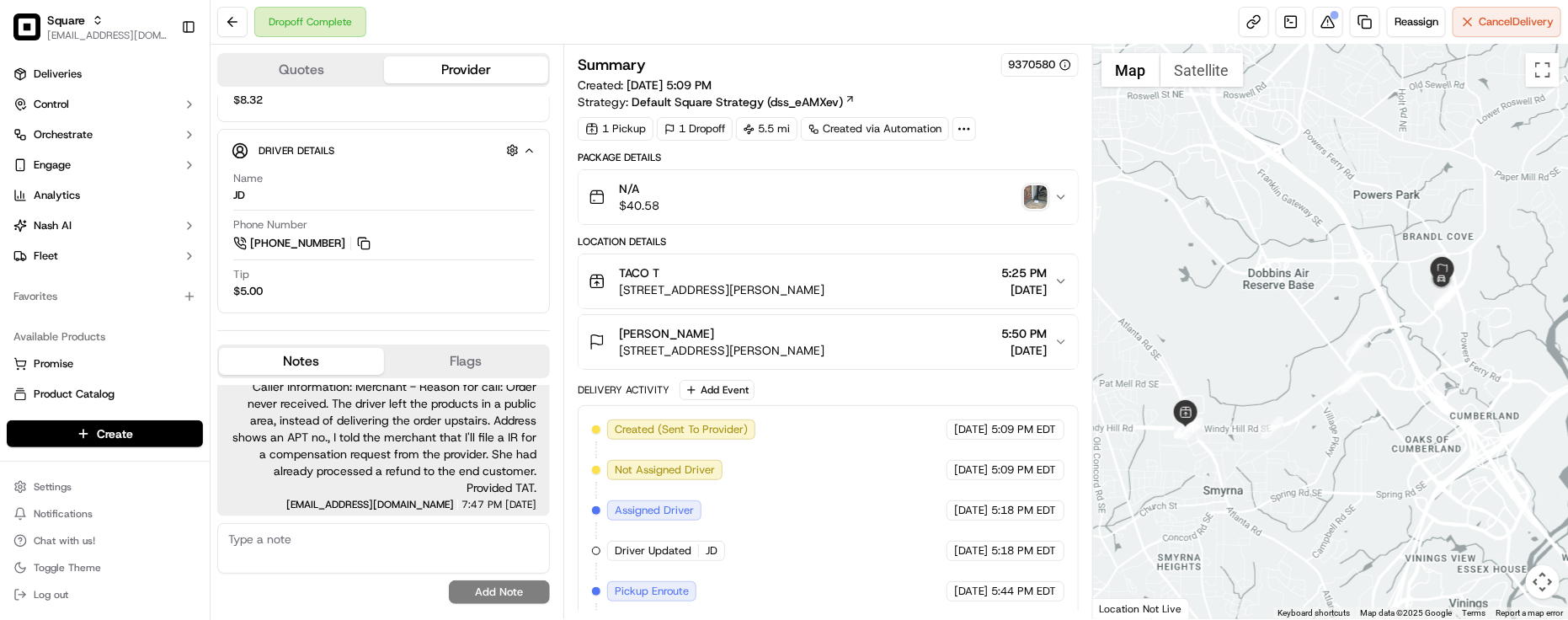
click at [1017, 144] on div "Summary 9370580 Created: 09/18/2025 5:09 PM Strategy: Default Square Strategy (…" at bounding box center [828, 435] width 501 height 765
click at [26, 303] on div "Favorites" at bounding box center [105, 296] width 196 height 27
click at [798, 242] on div "Location Details" at bounding box center [828, 242] width 501 height 14
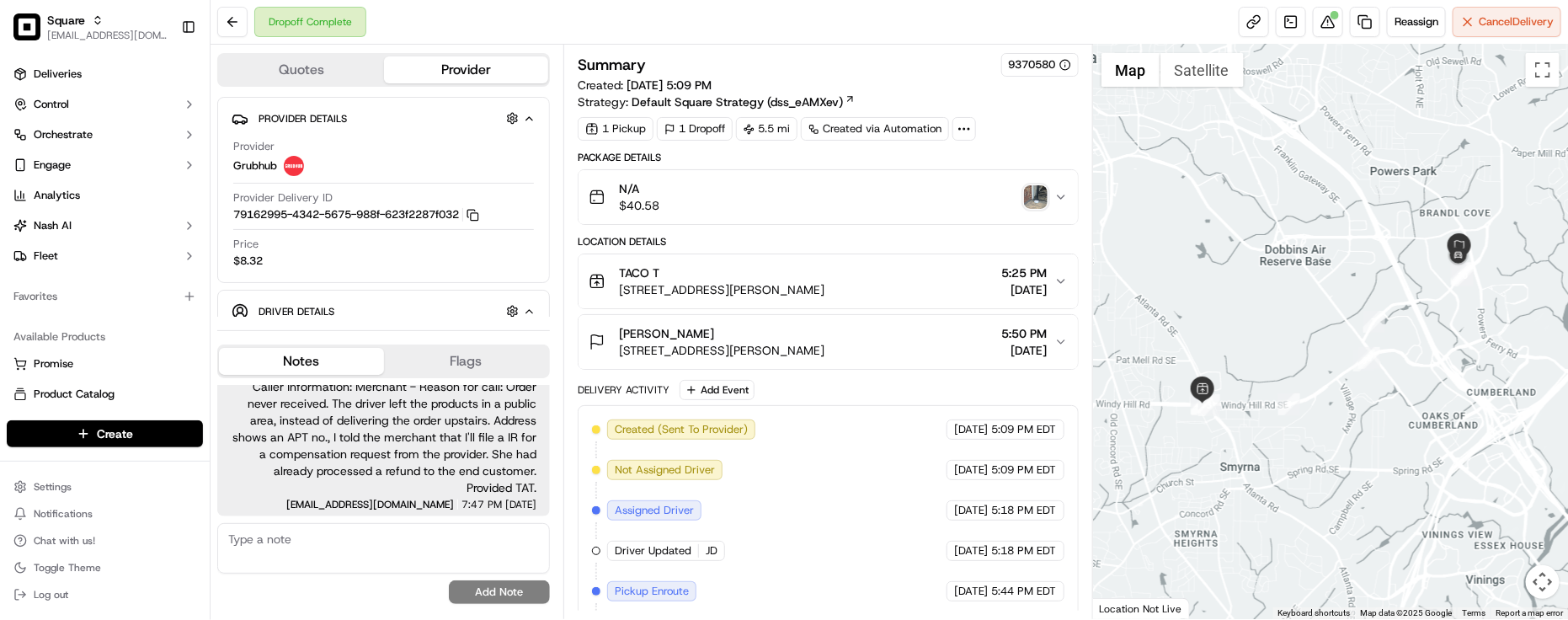
click at [847, 466] on div "Created (Sent To Provider) Grubhub 09/18/2025 5:09 PM EDT Not Assigned Driver G…" at bounding box center [828, 611] width 473 height 384
click at [405, 14] on div "Dropoff Complete Reassign Cancel Delivery" at bounding box center [888, 22] width 1357 height 44
